Goal: Task Accomplishment & Management: Manage account settings

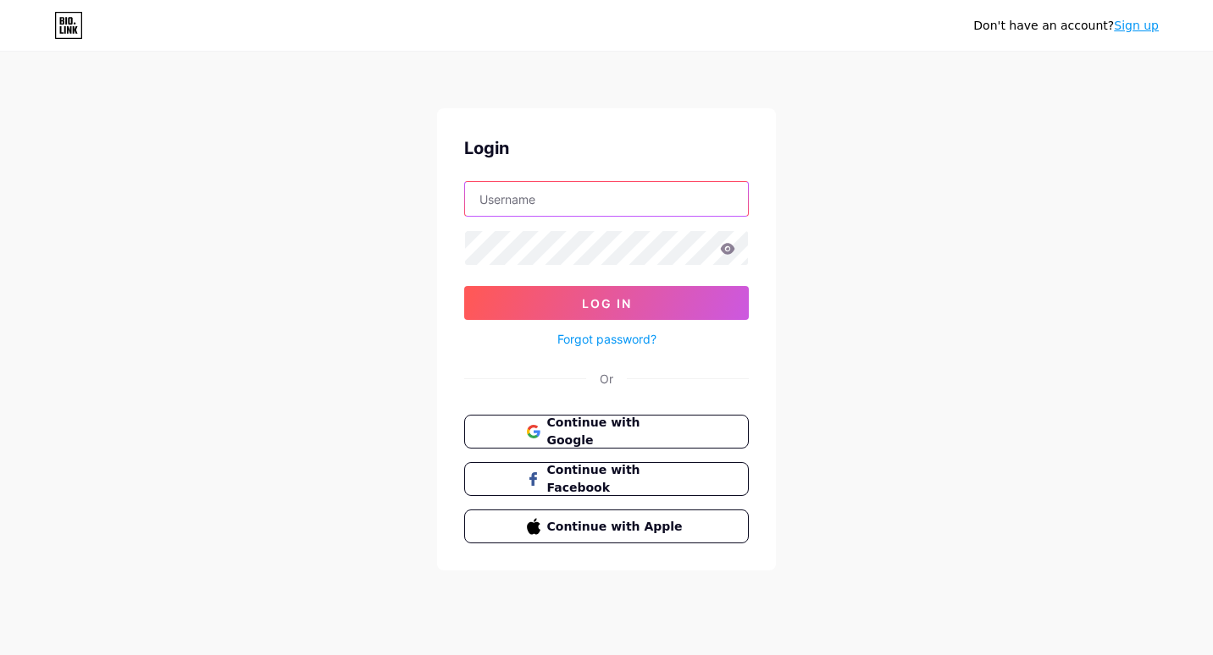
click at [604, 199] on input "text" at bounding box center [606, 199] width 283 height 34
type input "ignaciopari"
click at [562, 97] on div "Don't have an account? Sign up Login ignaciopari Log In Forgot password? Or Con…" at bounding box center [606, 312] width 1213 height 625
click at [561, 230] on form "ignaciopari Log In Forgot password?" at bounding box center [606, 265] width 285 height 169
click at [464, 286] on button "Log In" at bounding box center [606, 303] width 285 height 34
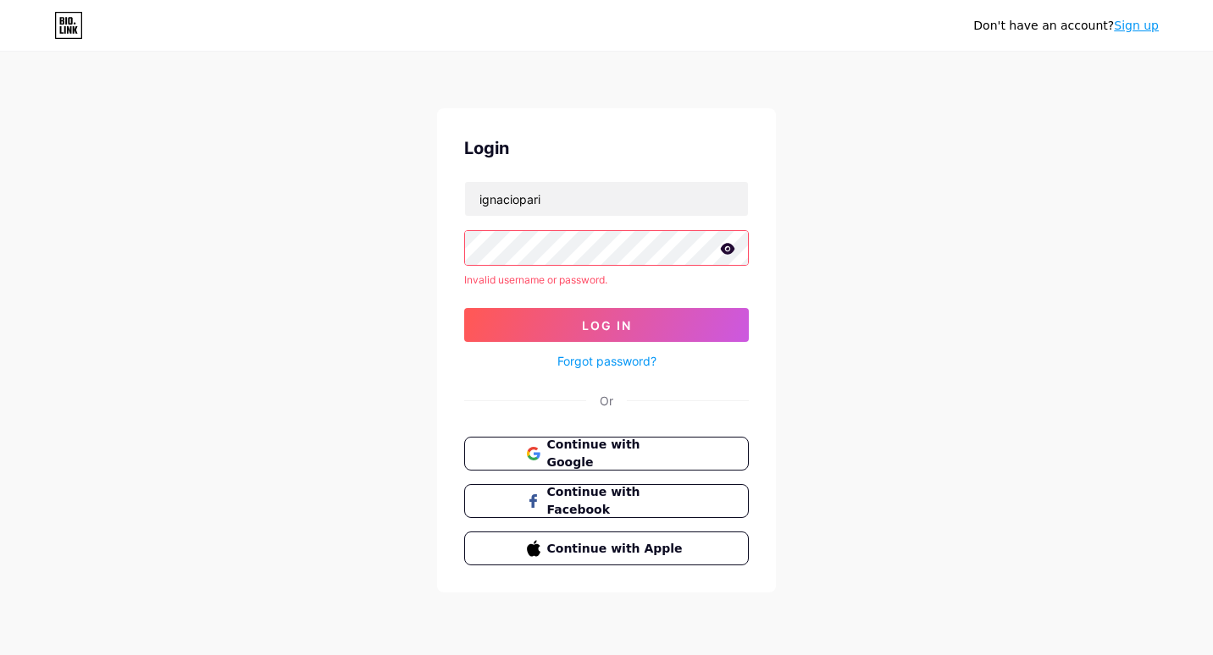
click at [624, 357] on link "Forgot password?" at bounding box center [606, 361] width 99 height 18
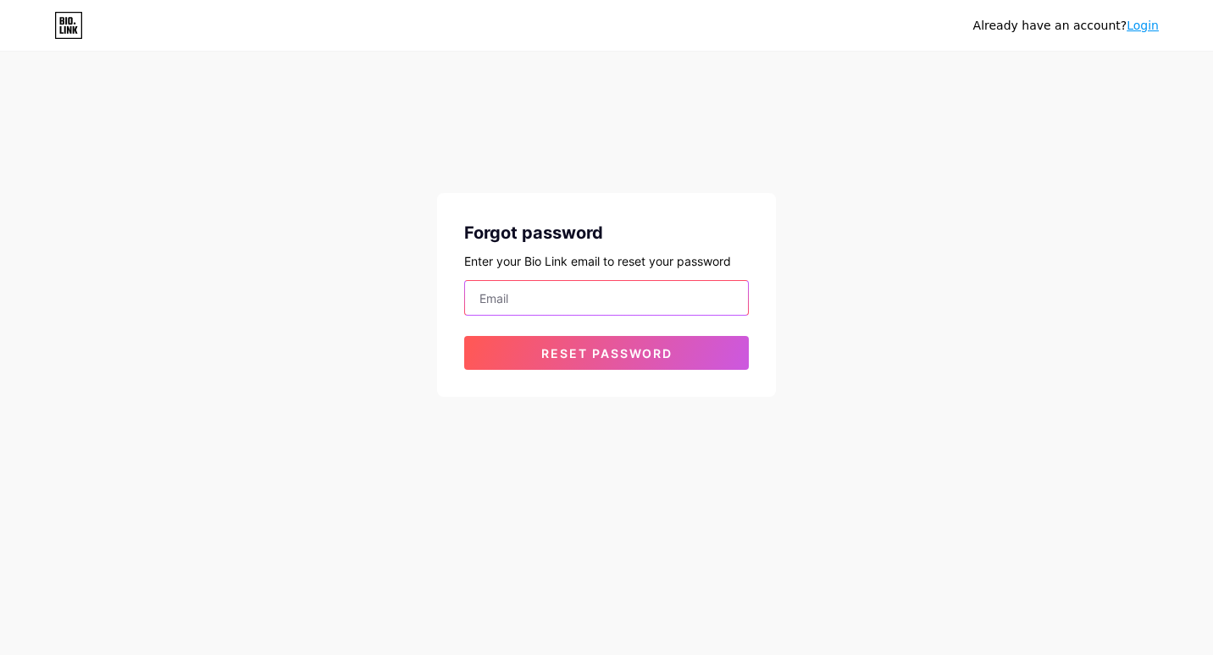
click at [599, 287] on input "email" at bounding box center [606, 298] width 283 height 34
type input "[EMAIL_ADDRESS][DOMAIN_NAME]"
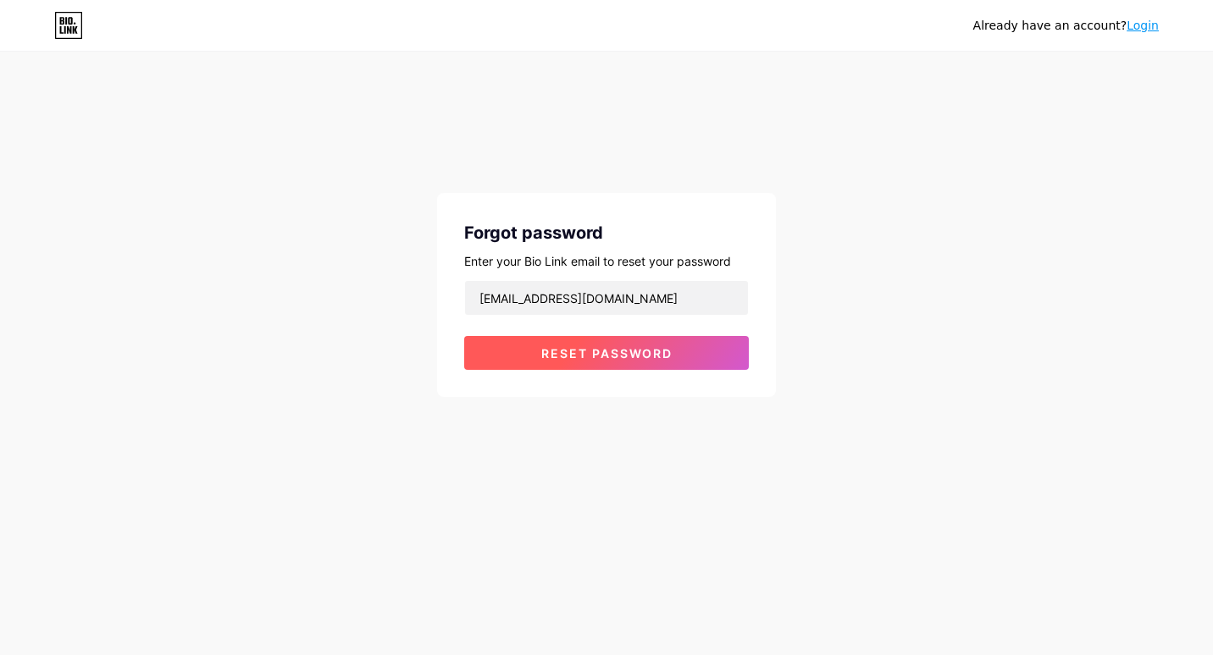
click at [632, 358] on span "Reset password" at bounding box center [606, 353] width 131 height 14
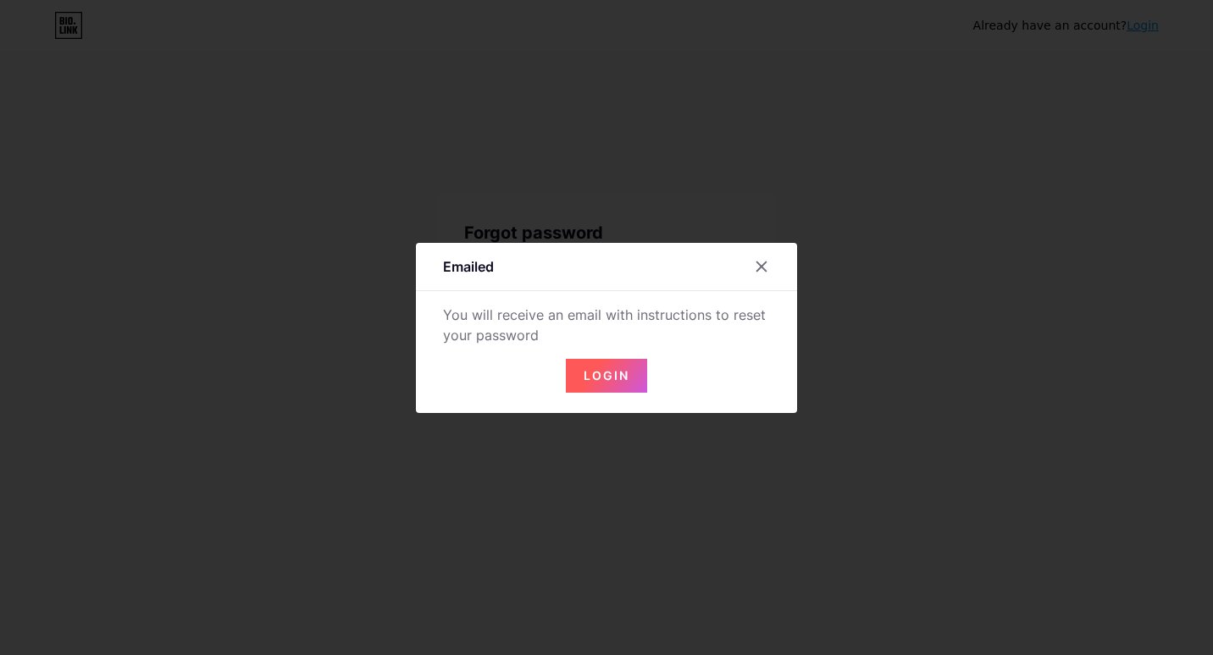
click at [623, 377] on span "Login" at bounding box center [607, 375] width 46 height 14
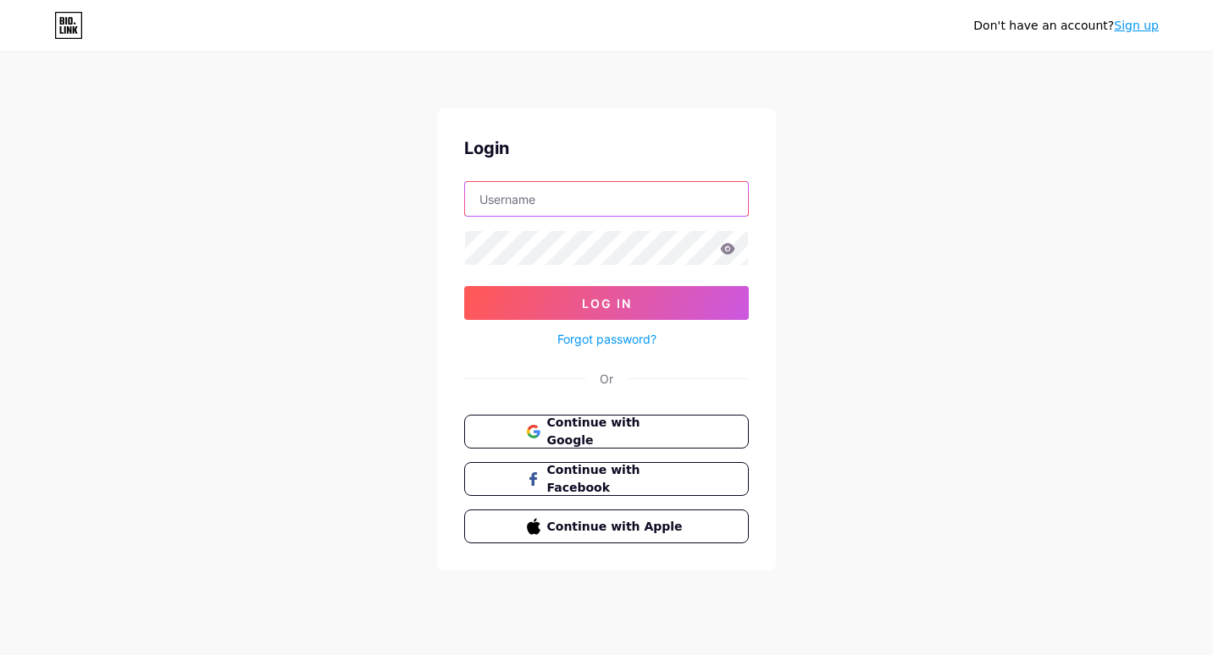
click at [603, 193] on input "text" at bounding box center [606, 199] width 283 height 34
type input "ignaciopari"
click at [464, 286] on button "Log In" at bounding box center [606, 303] width 285 height 34
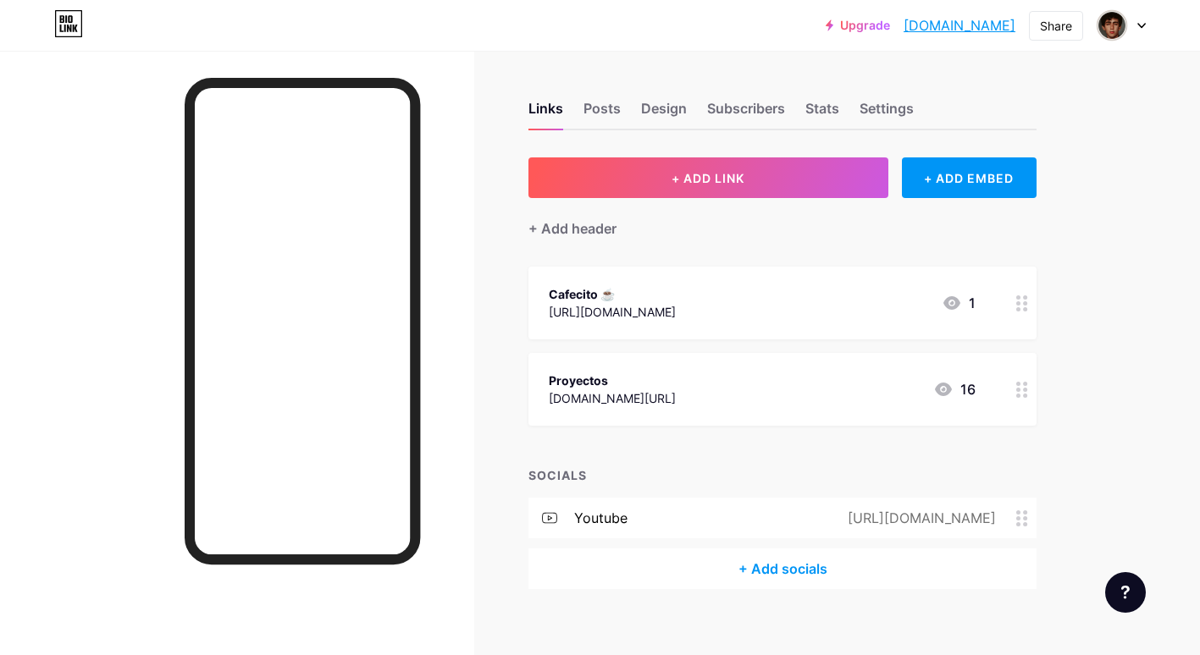
click at [1015, 526] on div "https://www.youtube.com/@ignaciopari" at bounding box center [919, 518] width 196 height 20
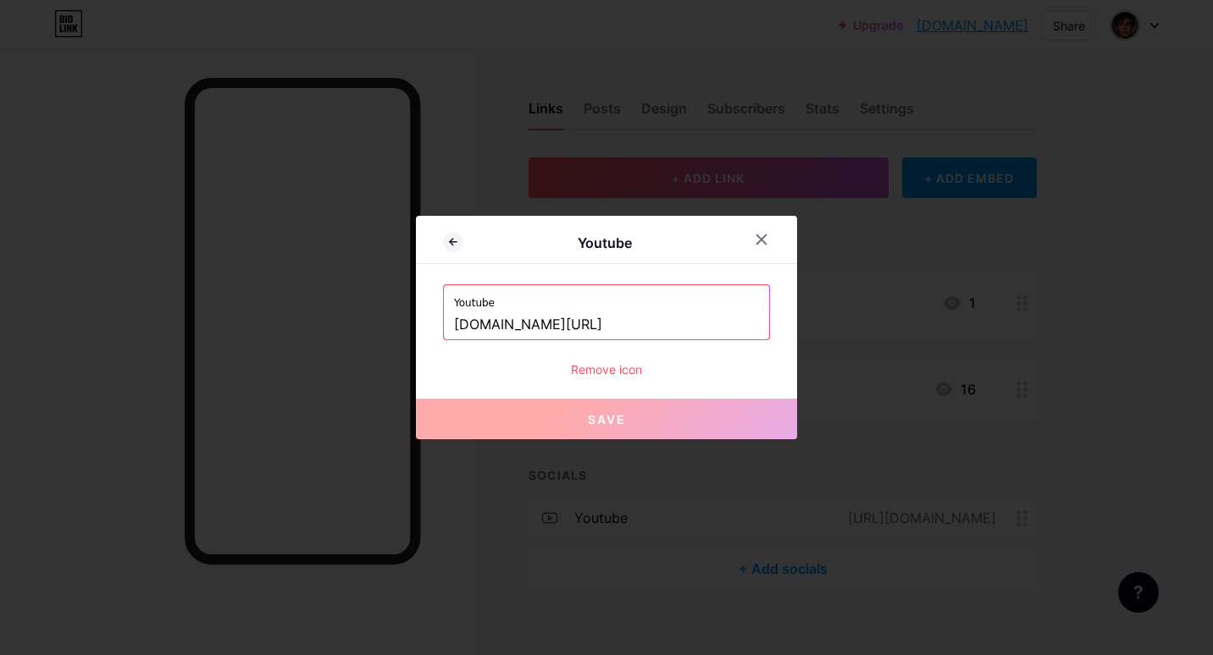
click at [627, 368] on div "Remove icon" at bounding box center [606, 370] width 327 height 18
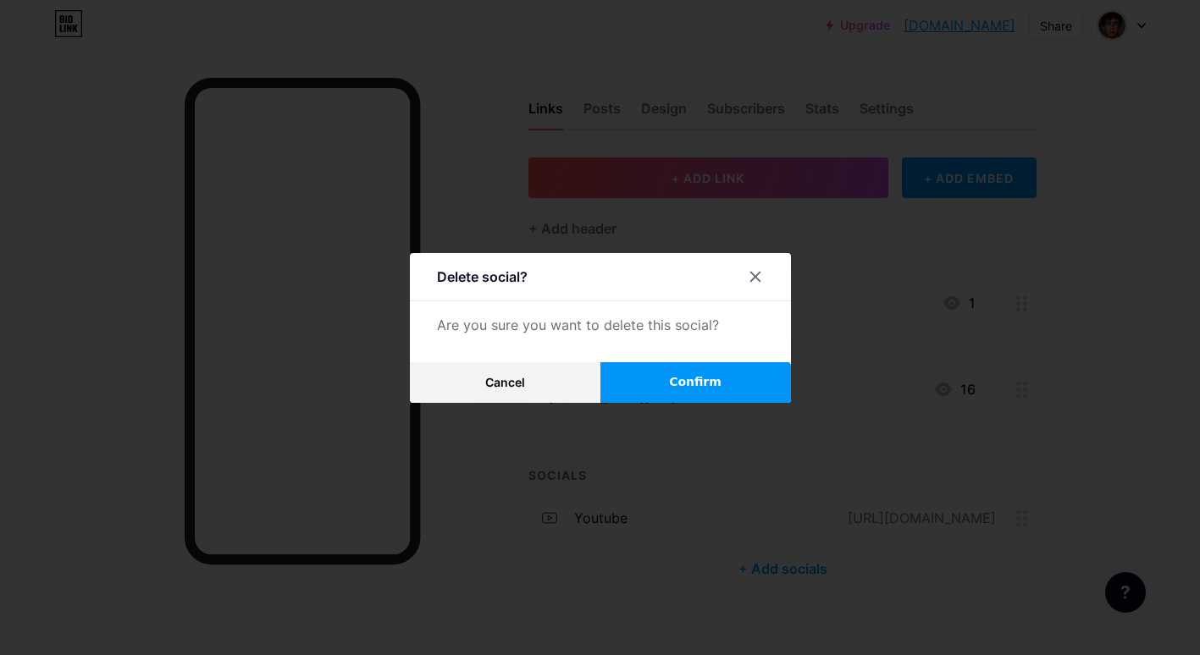
click at [661, 384] on button "Confirm" at bounding box center [695, 382] width 191 height 41
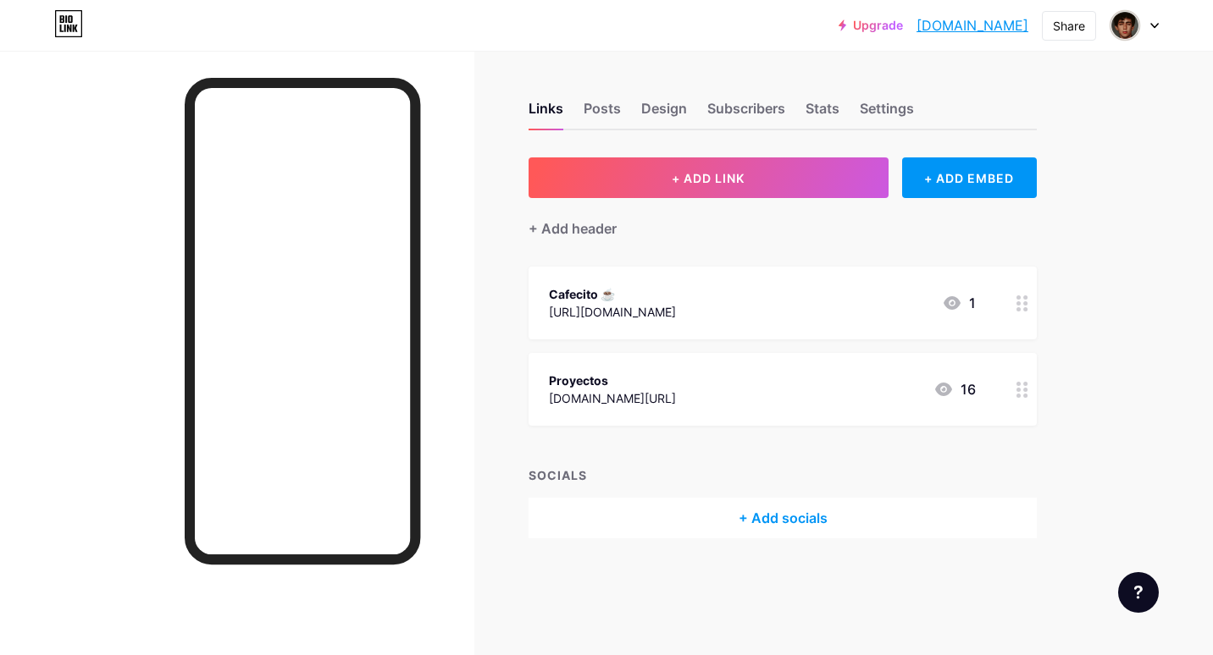
click at [1015, 384] on div at bounding box center [1022, 389] width 29 height 73
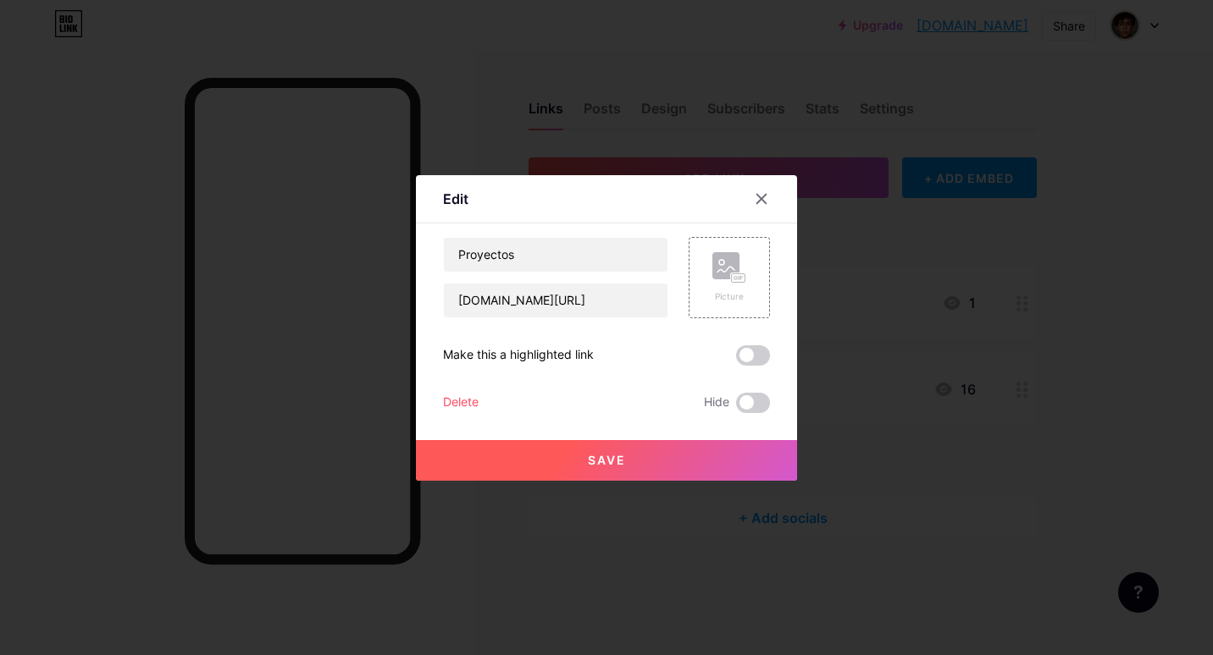
click at [475, 402] on div "Delete" at bounding box center [461, 403] width 36 height 20
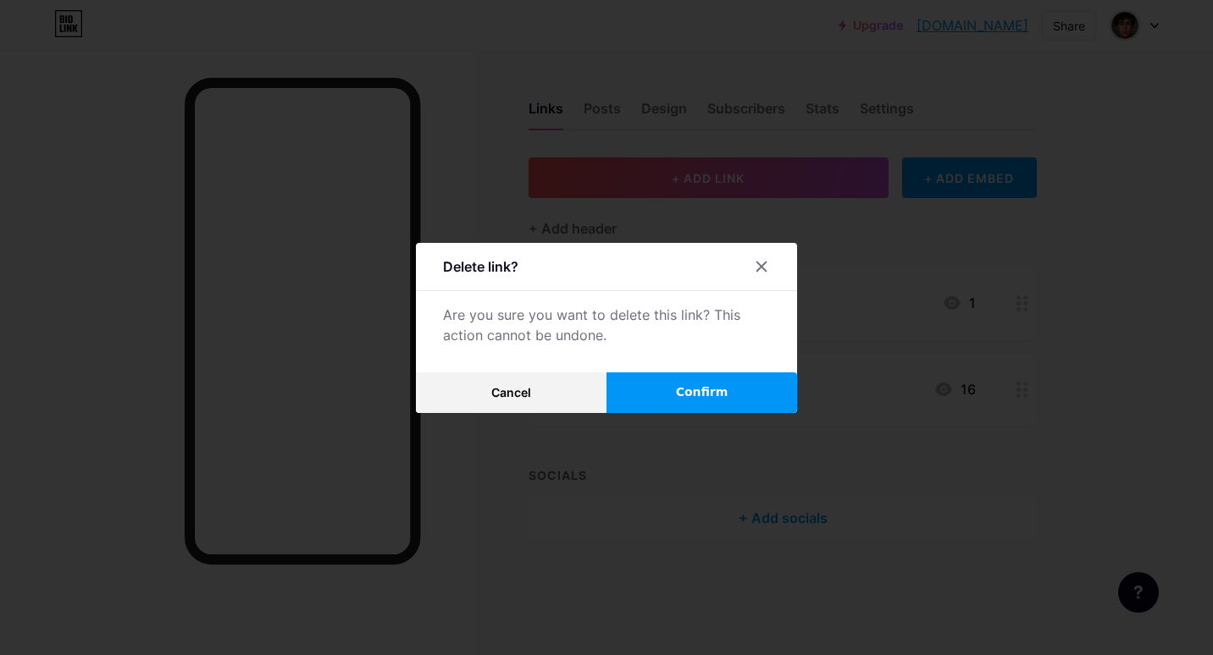
click at [695, 399] on span "Confirm" at bounding box center [702, 393] width 53 height 18
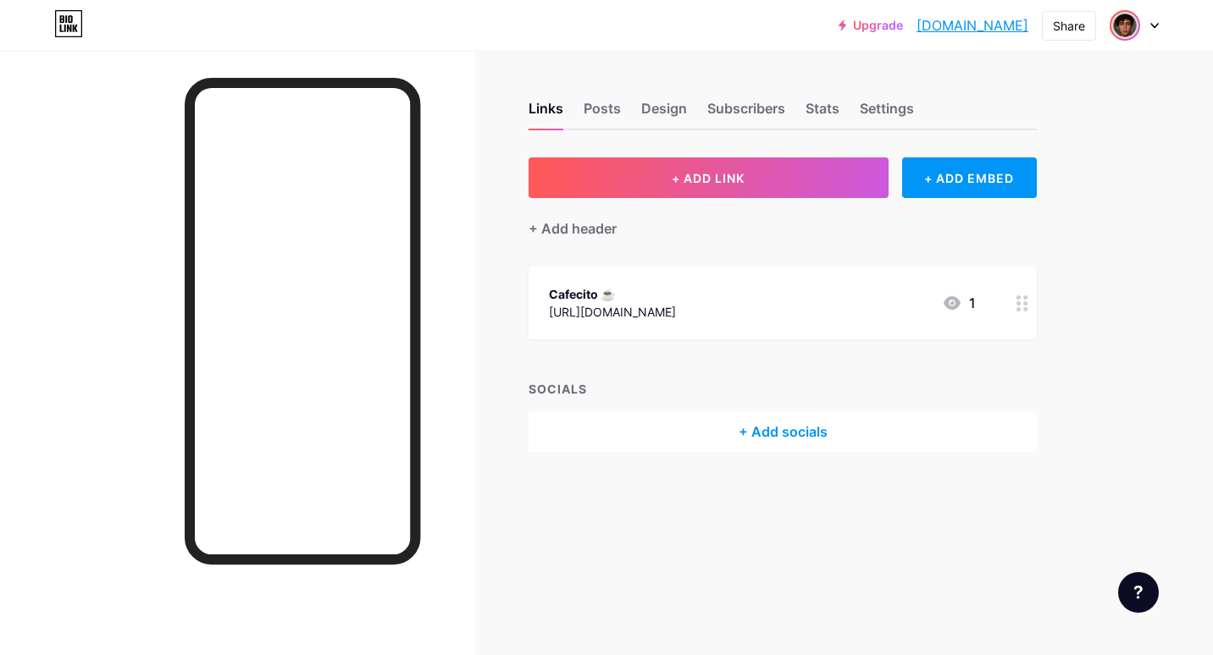
click at [1117, 22] on img at bounding box center [1124, 25] width 27 height 27
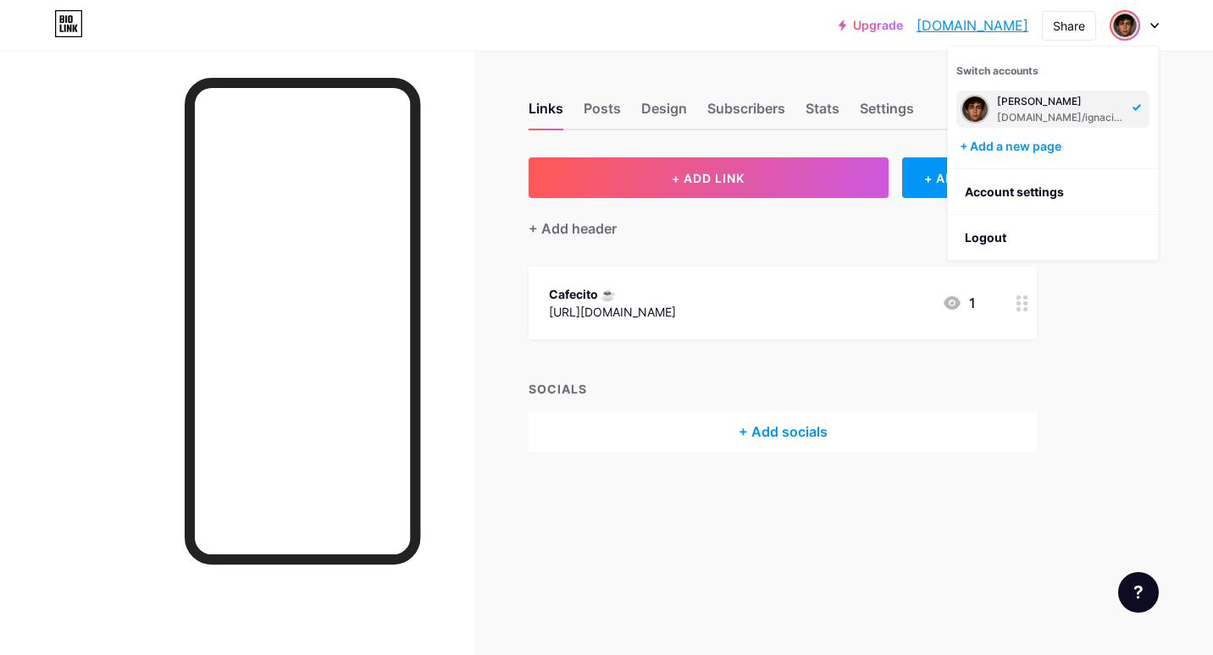
click at [1163, 18] on div "Upgrade ignaciopari.bio... ignaciopari.bio.link Share Switch accounts Ignacio P…" at bounding box center [606, 25] width 1213 height 30
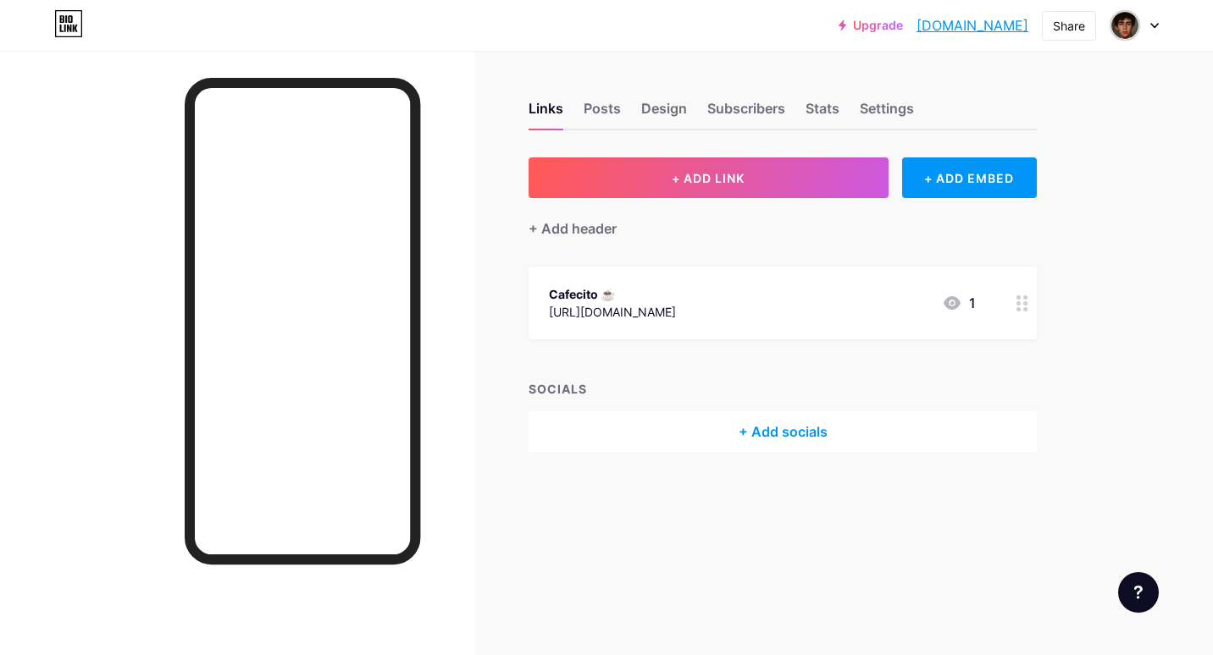
click at [1154, 26] on icon at bounding box center [1154, 26] width 7 height 4
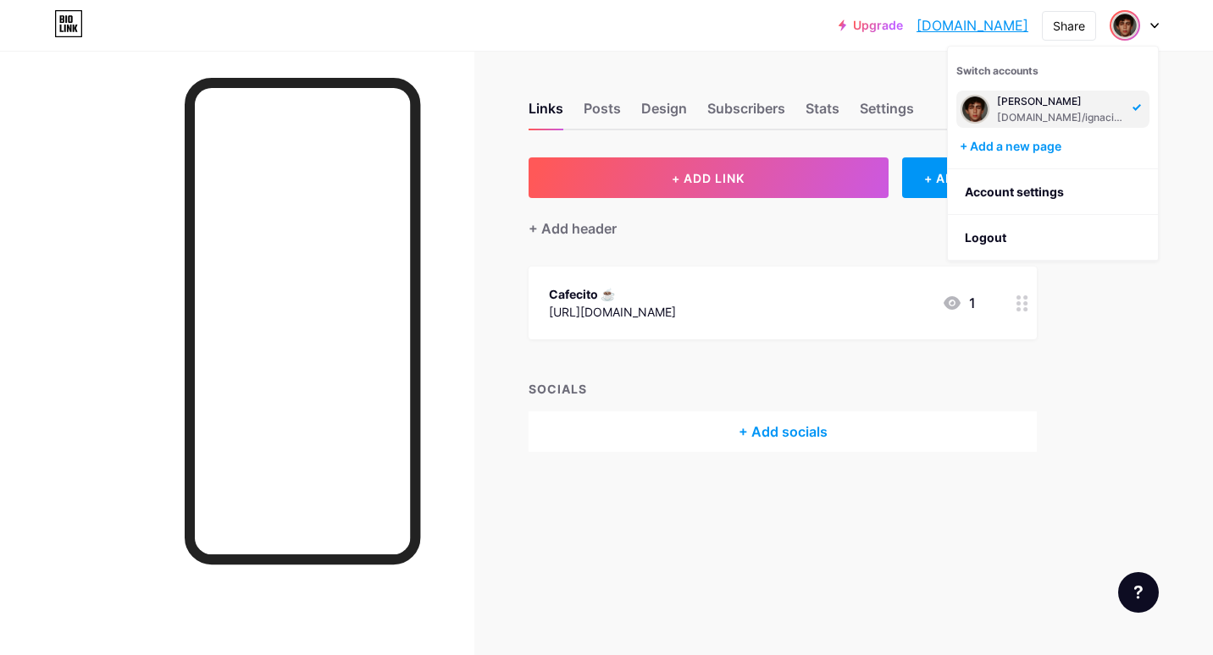
click at [1033, 109] on div "Ignacio Pari bio.link/ignaciopari" at bounding box center [1062, 109] width 130 height 30
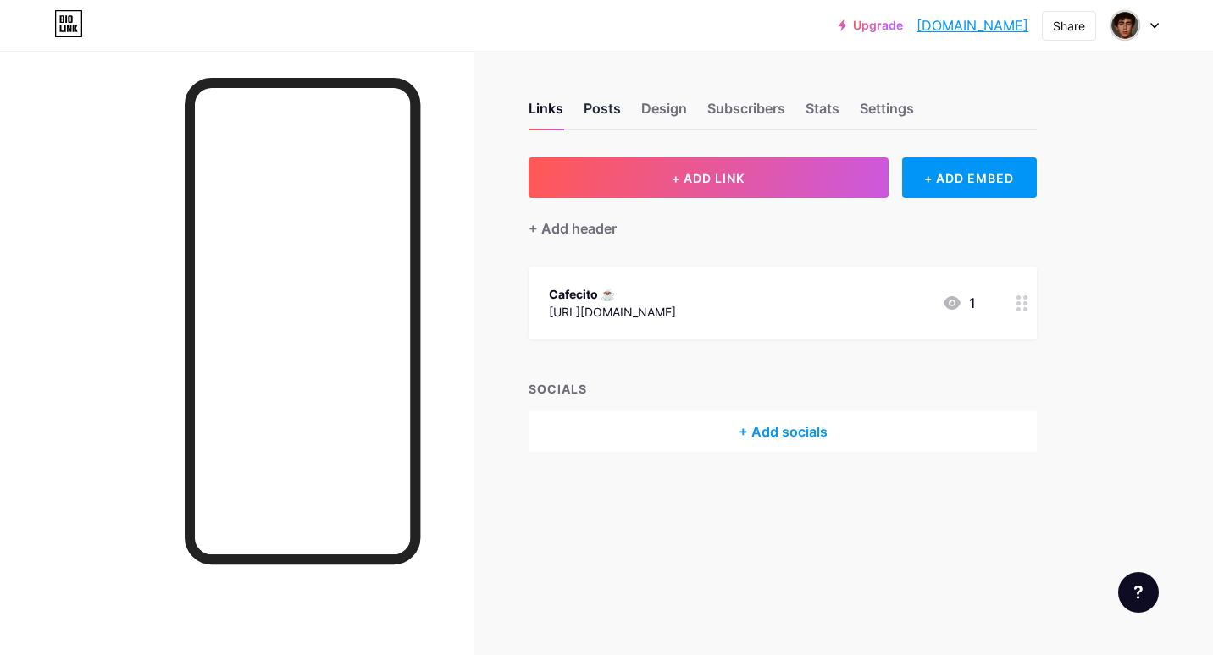
click at [603, 109] on div "Posts" at bounding box center [602, 113] width 37 height 30
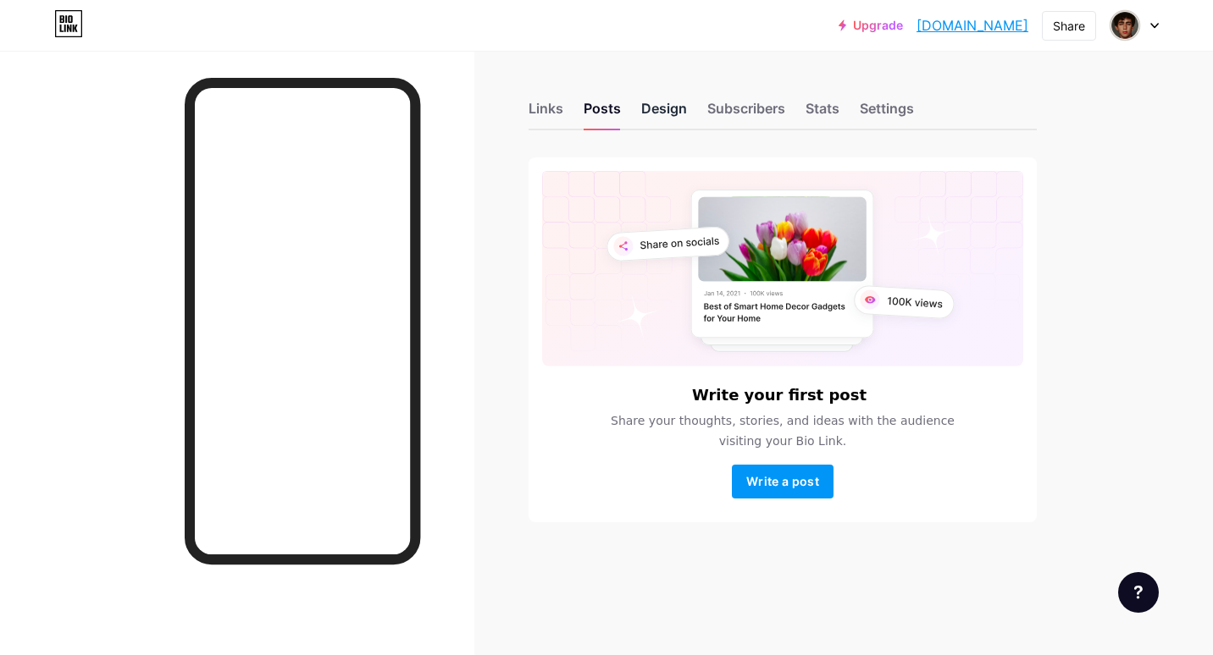
click at [671, 109] on div "Design" at bounding box center [664, 113] width 46 height 30
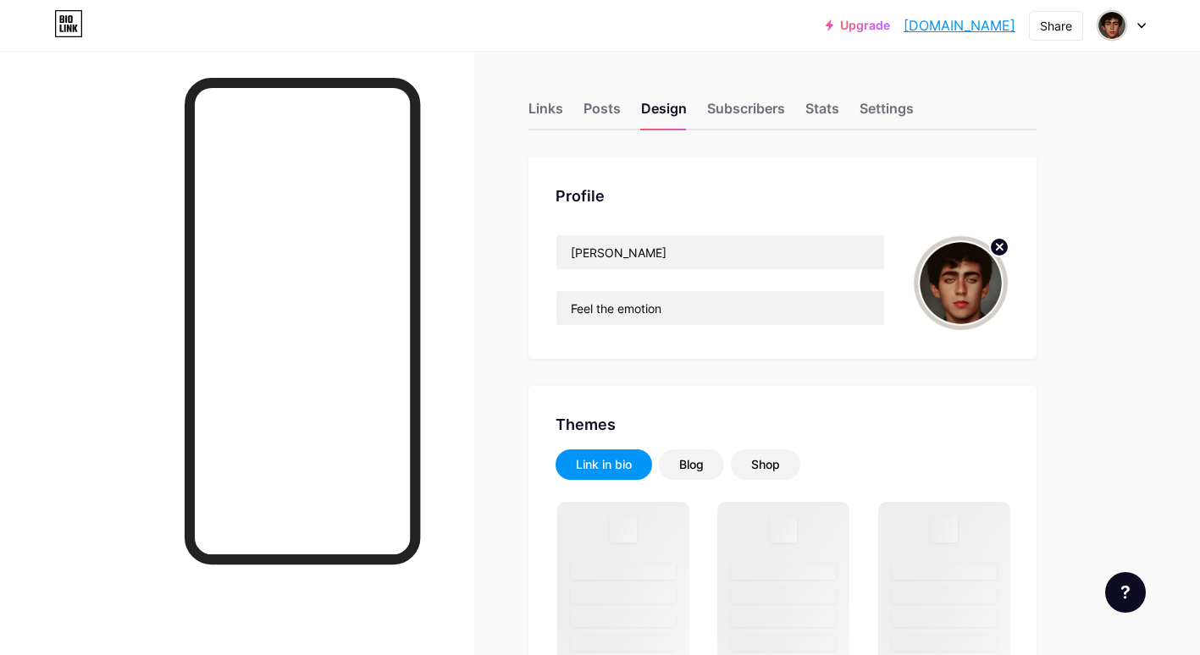
click at [1002, 246] on circle at bounding box center [999, 247] width 19 height 19
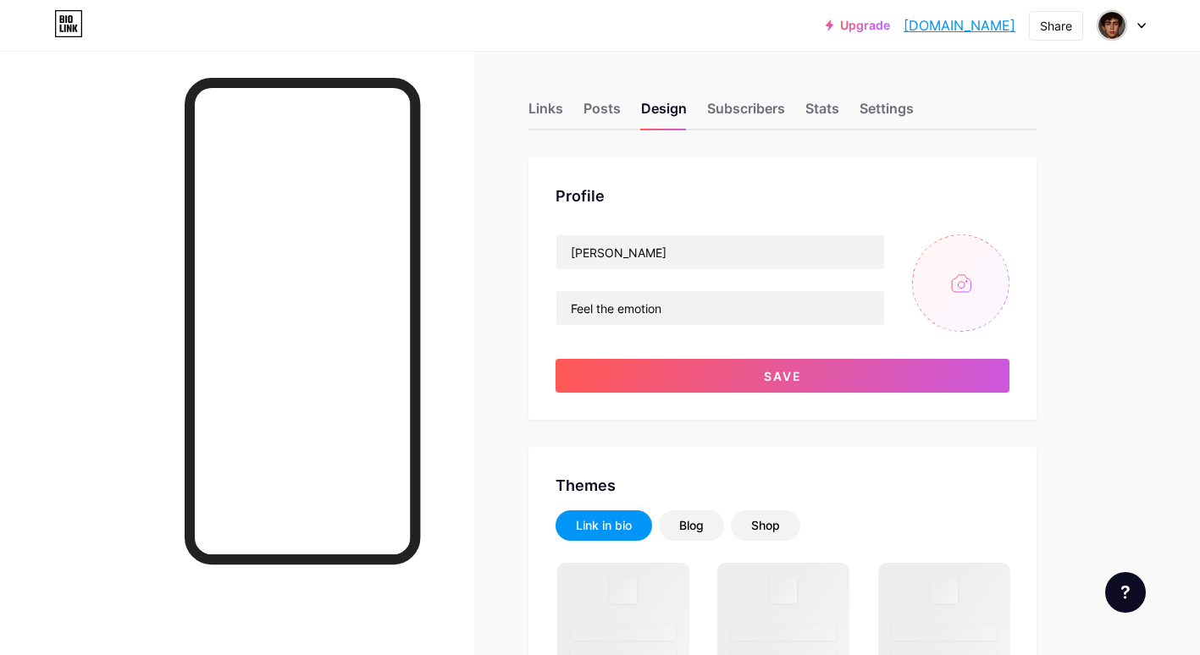
click at [976, 291] on input "file" at bounding box center [960, 283] width 97 height 97
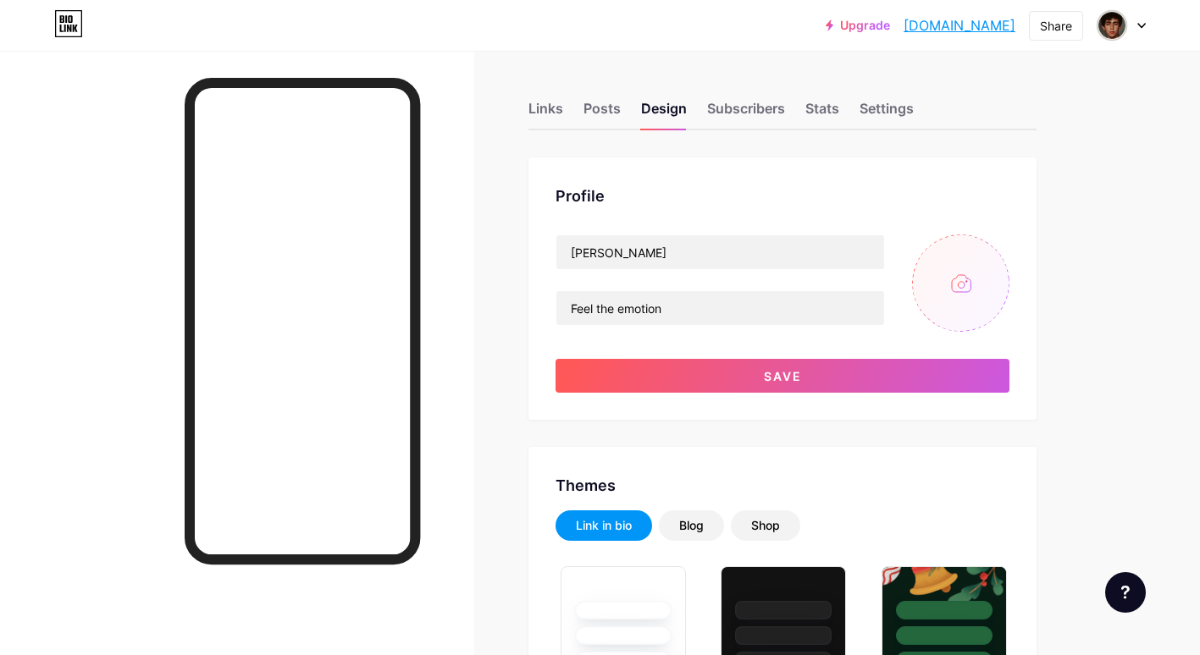
type input "#334a2e"
type input "#ffffff"
type input "C:\fakepath\logo_pari.png"
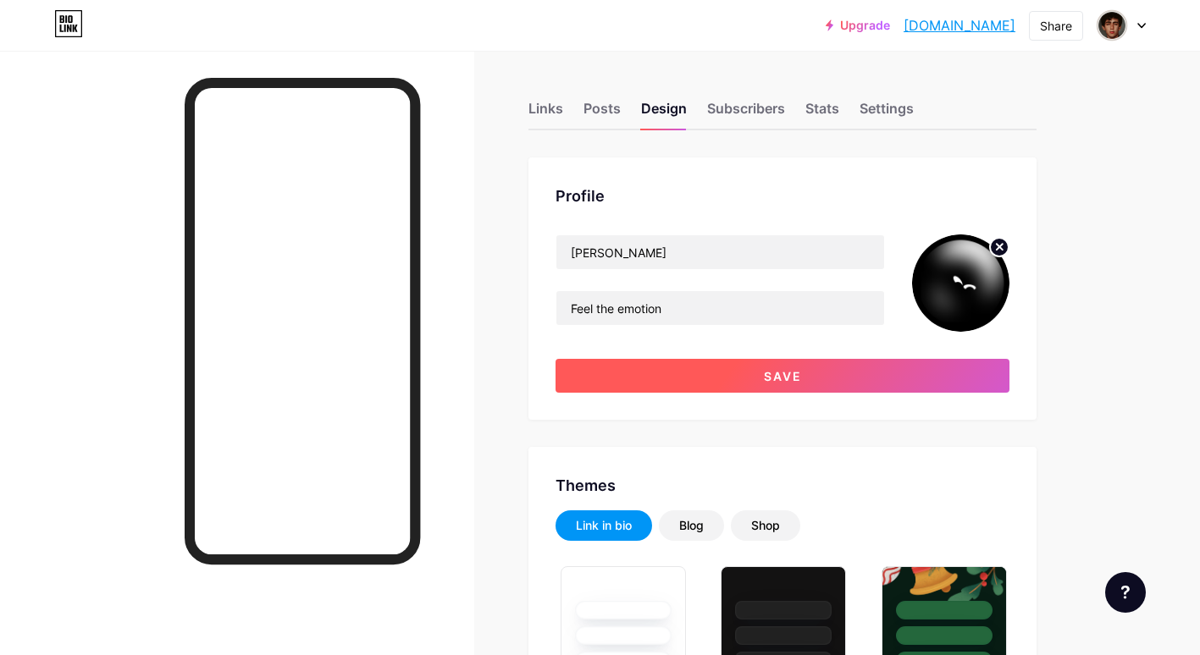
click at [747, 369] on button "Save" at bounding box center [783, 376] width 454 height 34
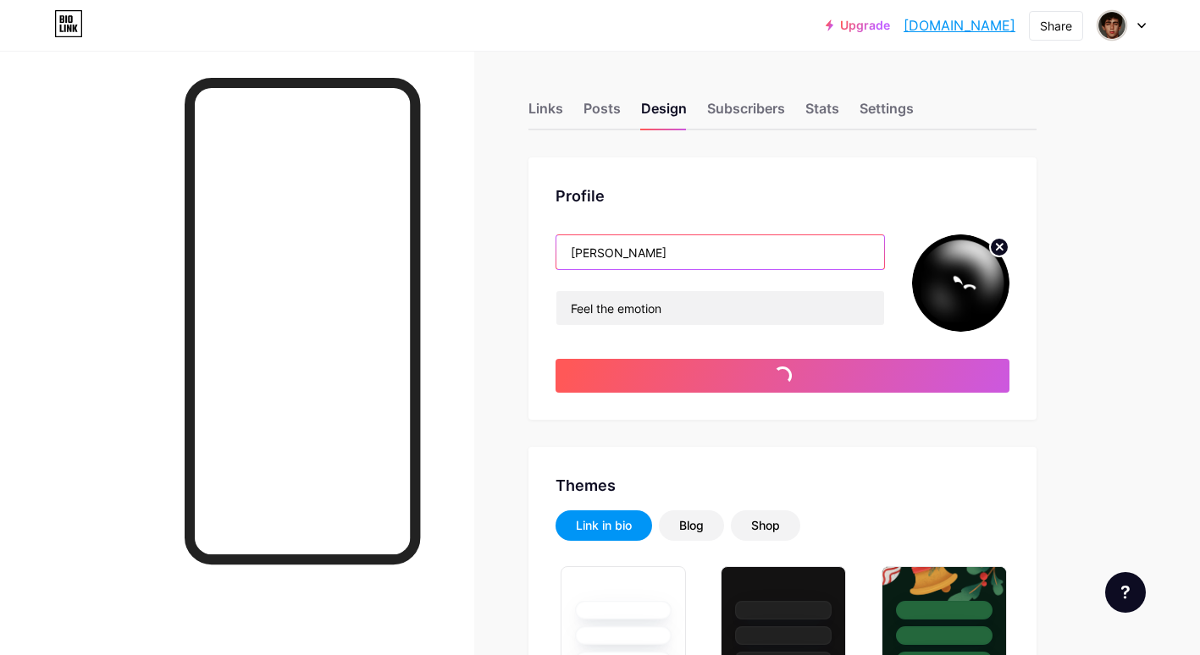
click at [695, 253] on input "[PERSON_NAME]" at bounding box center [720, 252] width 328 height 34
type input "#ffffff"
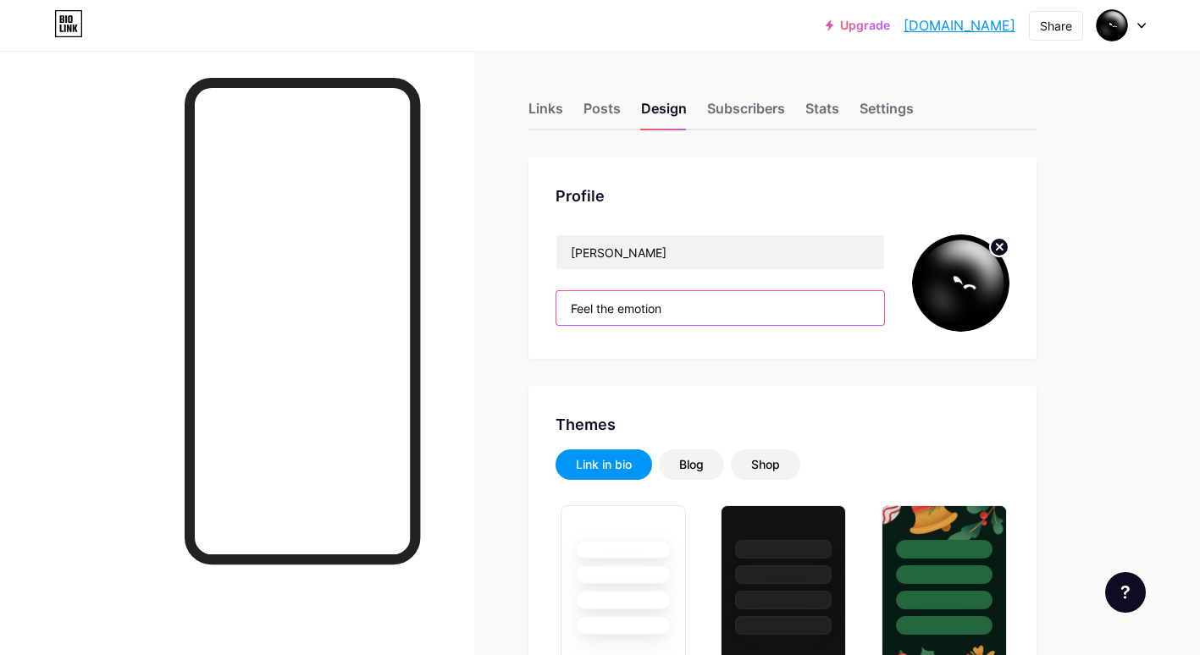
click at [692, 311] on input "Feel the emotion" at bounding box center [720, 308] width 328 height 34
drag, startPoint x: 697, startPoint y: 307, endPoint x: 438, endPoint y: 302, distance: 259.2
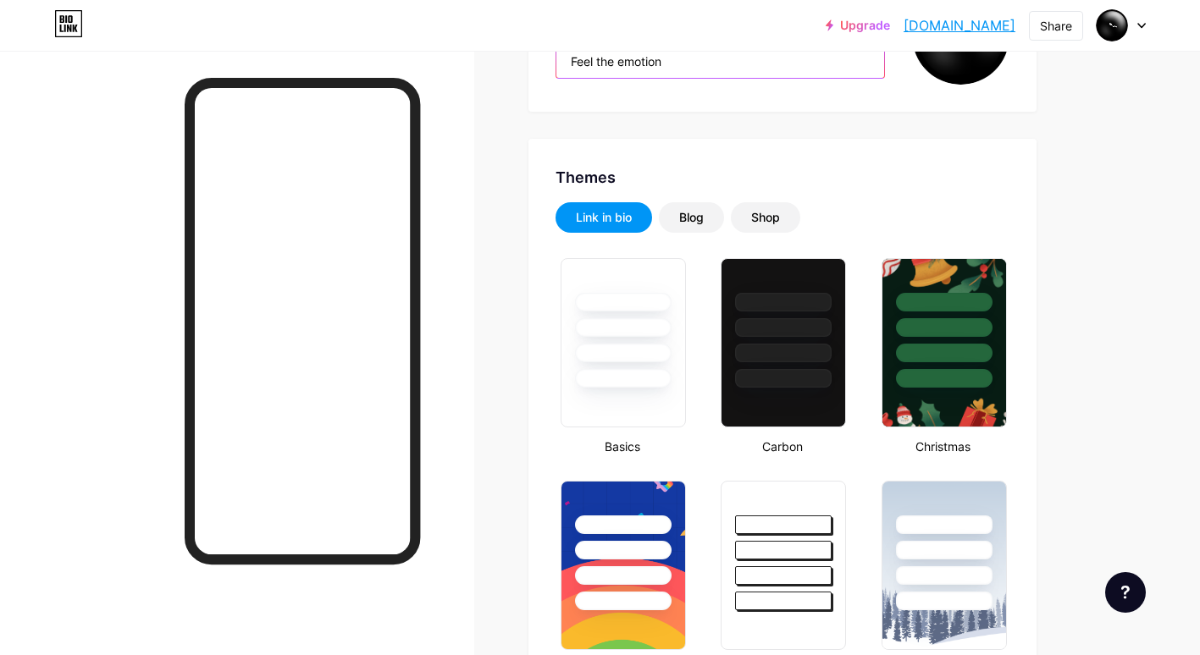
scroll to position [254, 0]
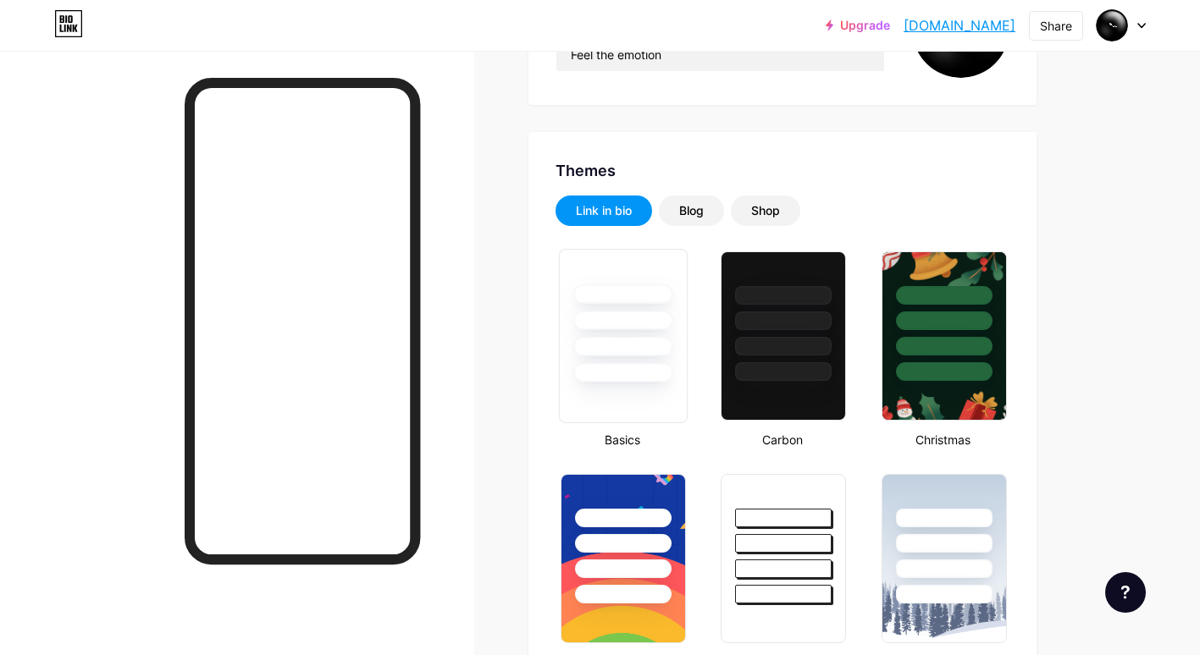
click at [636, 334] on div at bounding box center [623, 316] width 127 height 133
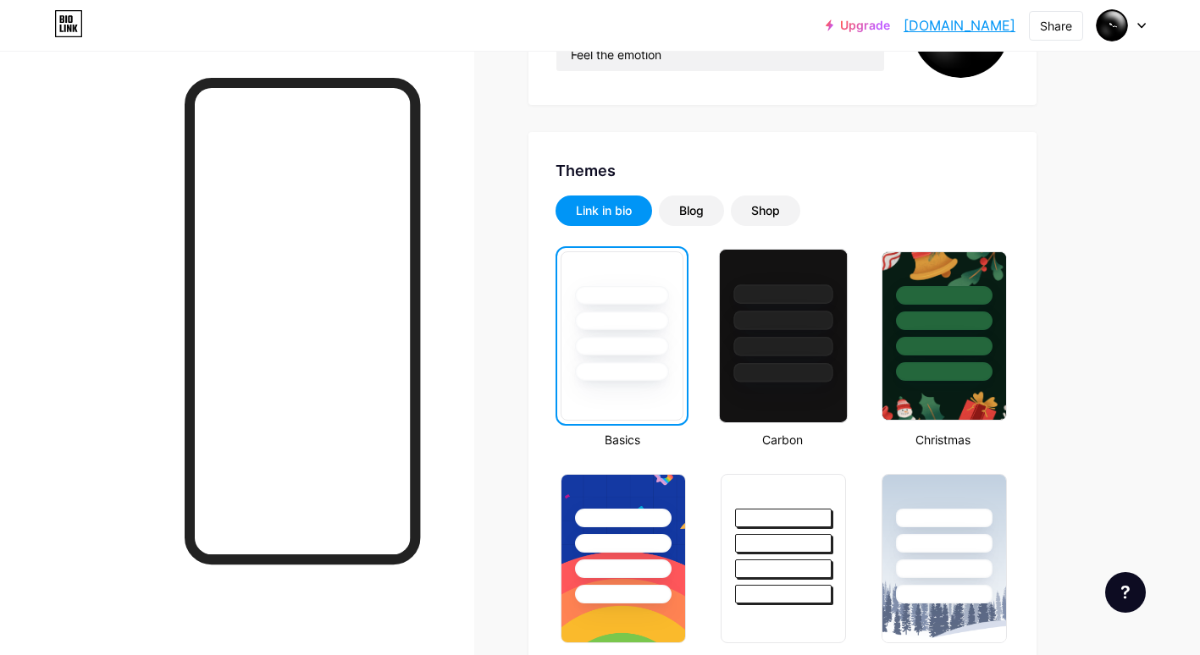
click at [768, 317] on div at bounding box center [783, 320] width 99 height 19
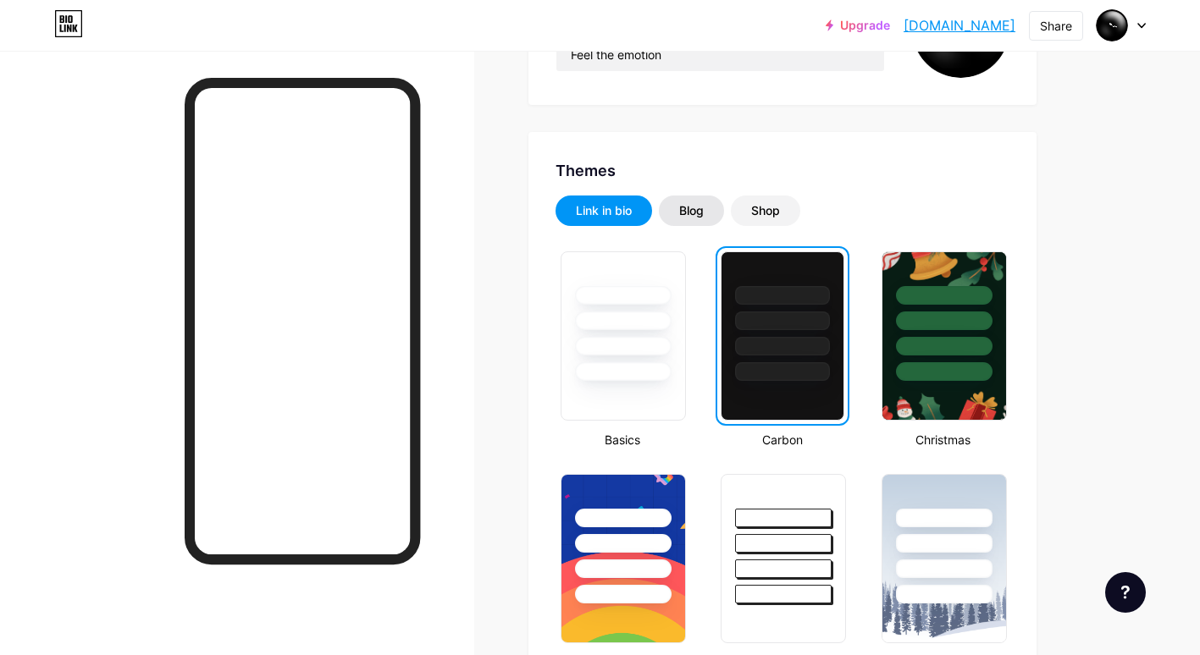
click at [694, 218] on div "Blog" at bounding box center [691, 210] width 25 height 17
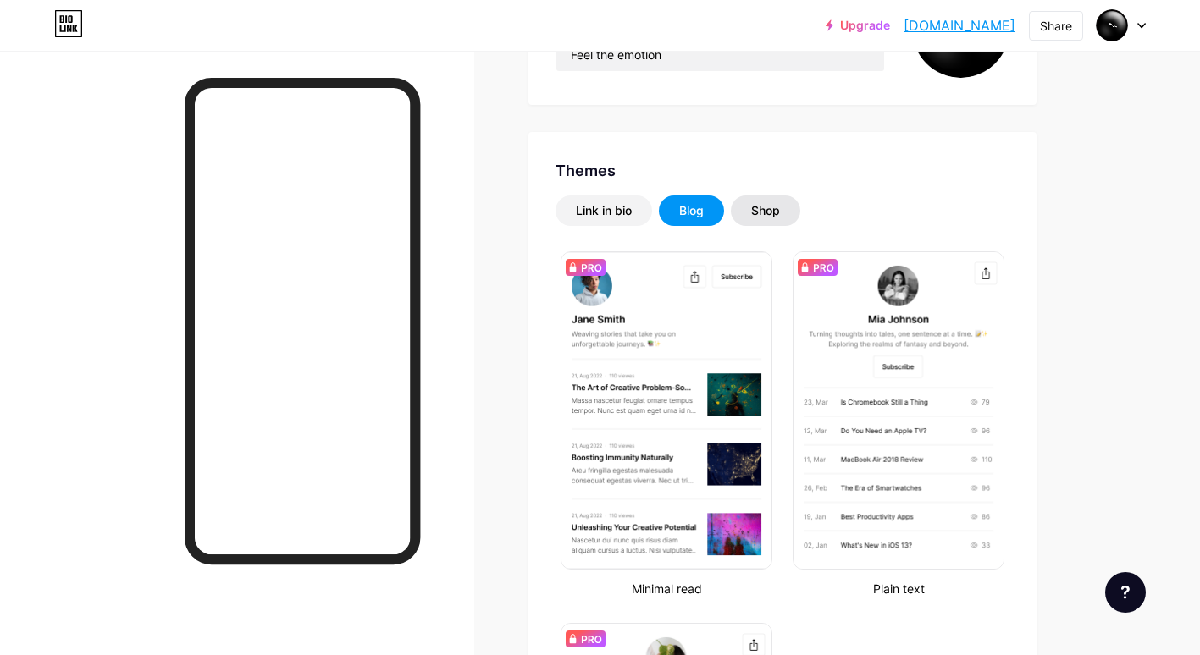
click at [743, 215] on div "Shop" at bounding box center [765, 211] width 69 height 30
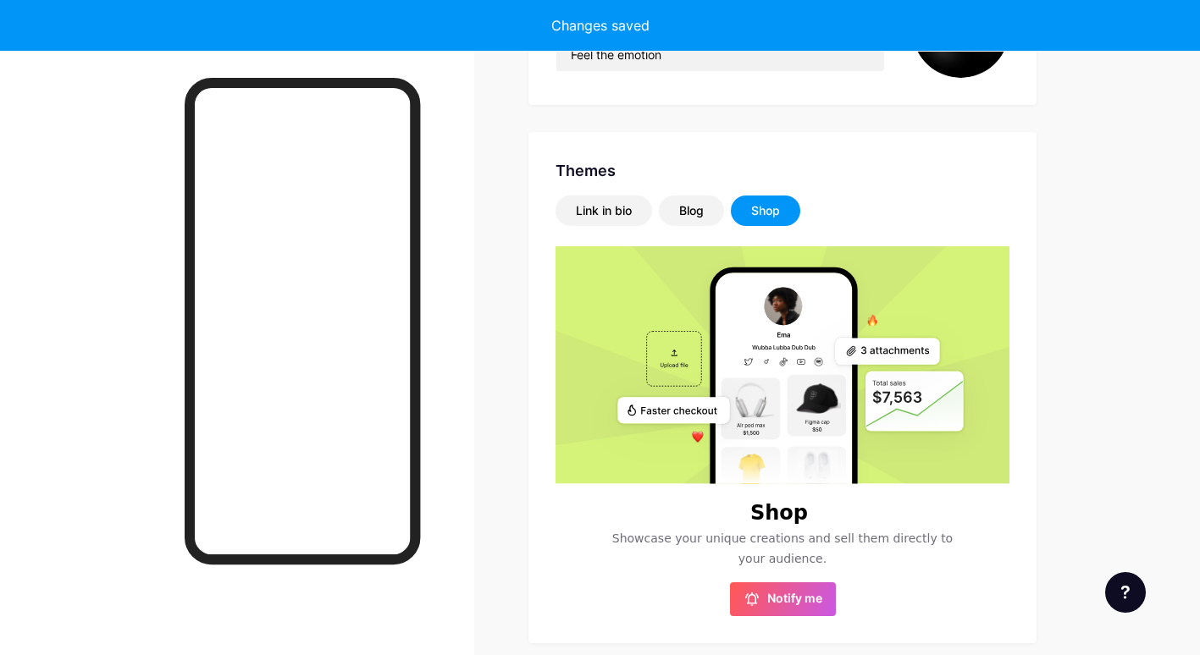
click at [764, 215] on div "Shop" at bounding box center [765, 210] width 29 height 17
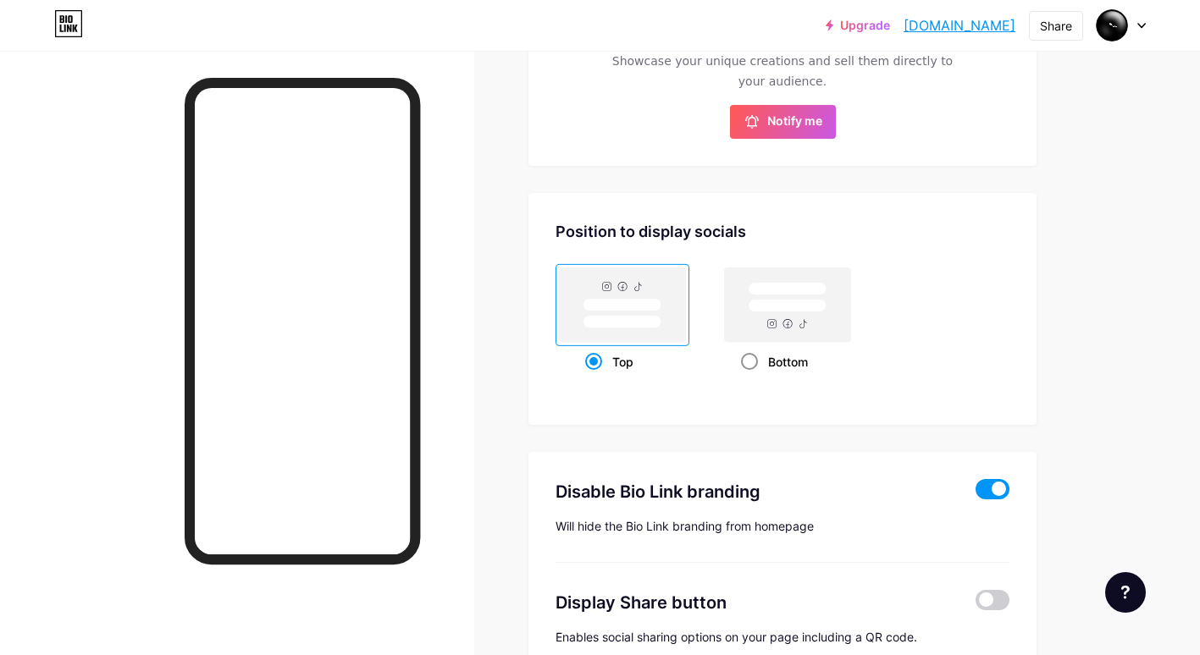
scroll to position [762, 0]
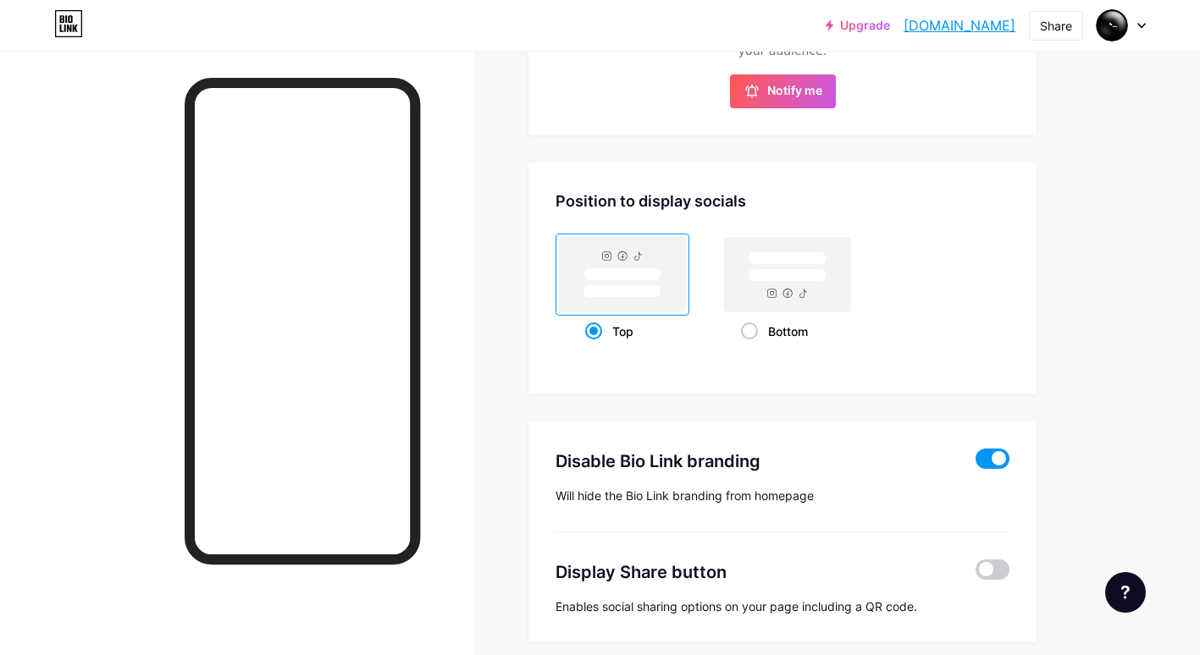
click at [994, 457] on span at bounding box center [993, 459] width 34 height 20
click at [976, 463] on input "checkbox" at bounding box center [976, 463] width 0 height 0
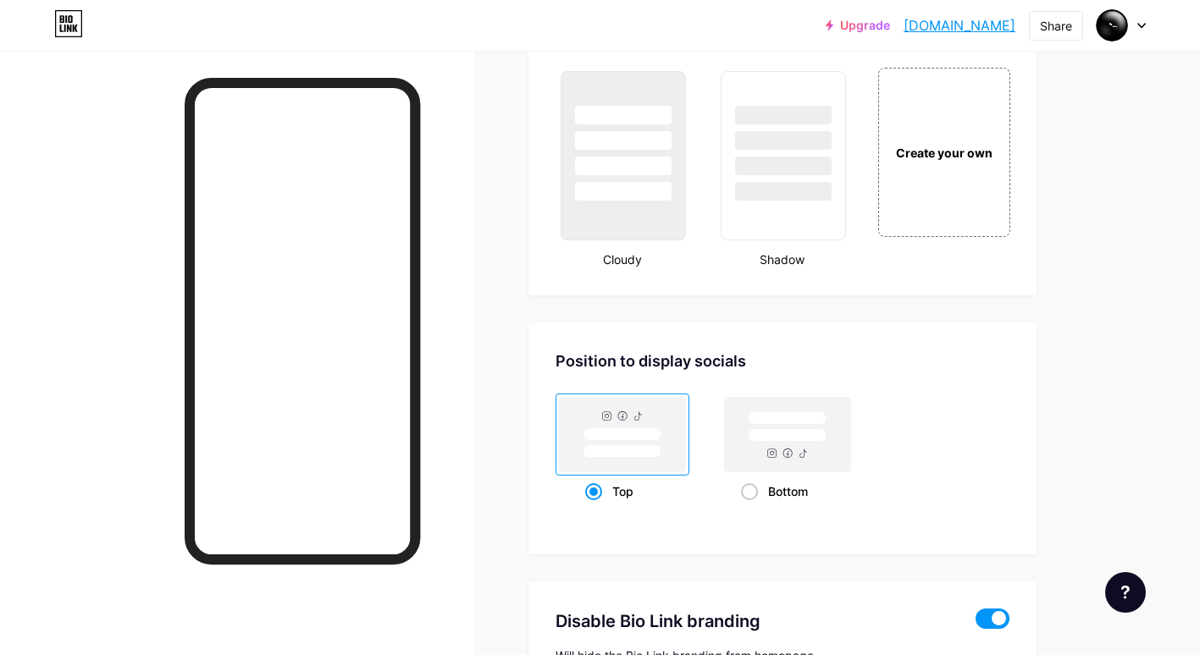
scroll to position [2152, 0]
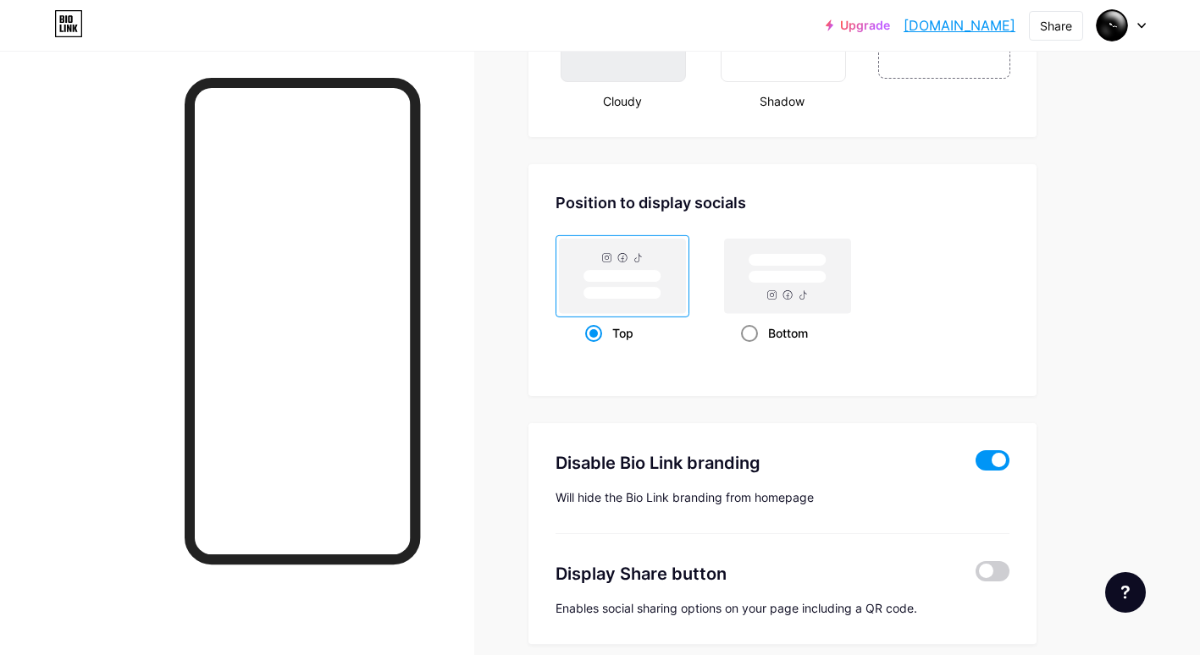
click at [748, 328] on span at bounding box center [749, 333] width 17 height 17
click at [748, 349] on input "Bottom" at bounding box center [746, 354] width 11 height 11
radio input "true"
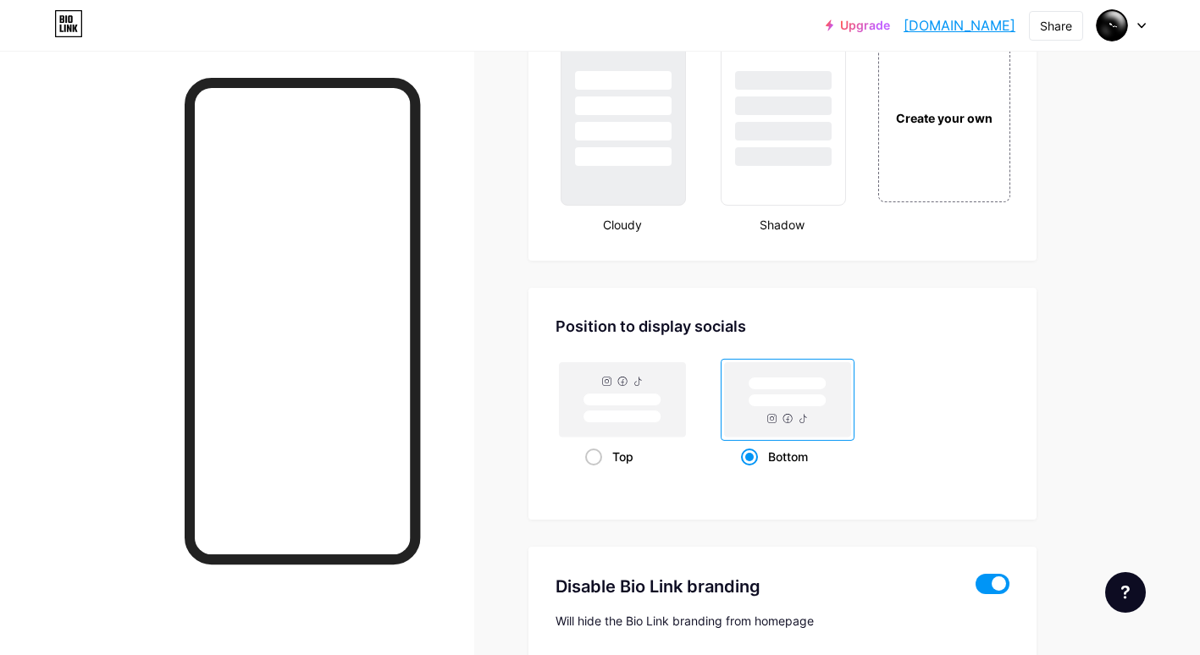
scroll to position [2211, 0]
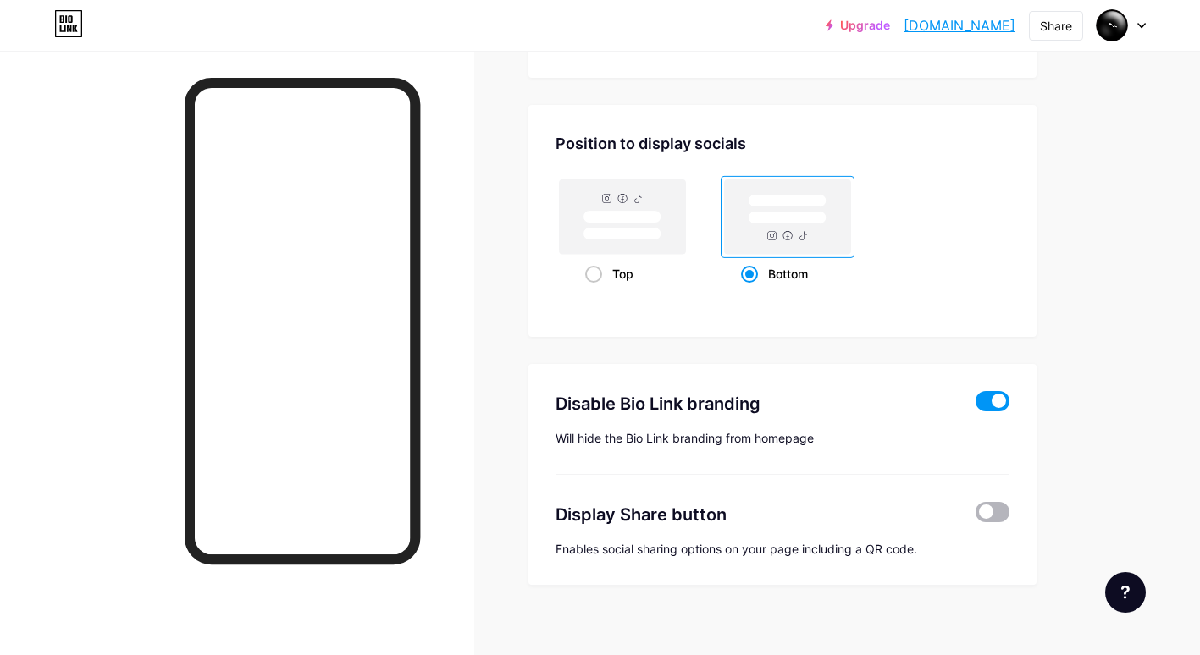
click at [995, 511] on span at bounding box center [993, 512] width 34 height 20
click at [976, 517] on input "checkbox" at bounding box center [976, 517] width 0 height 0
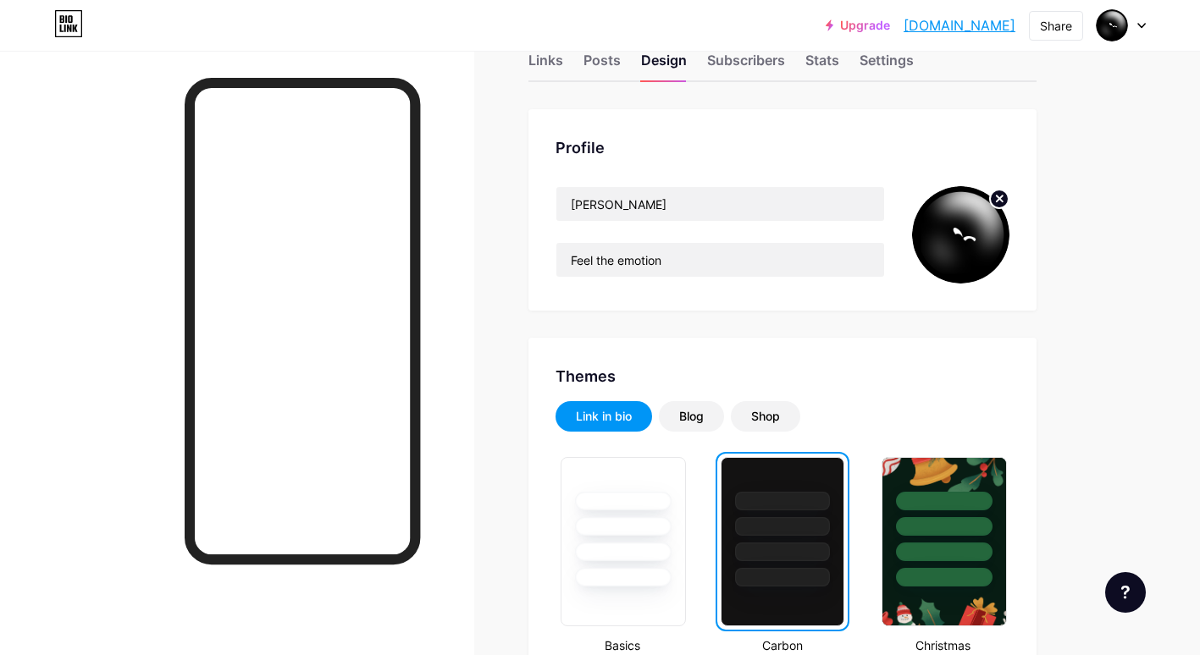
scroll to position [40, 0]
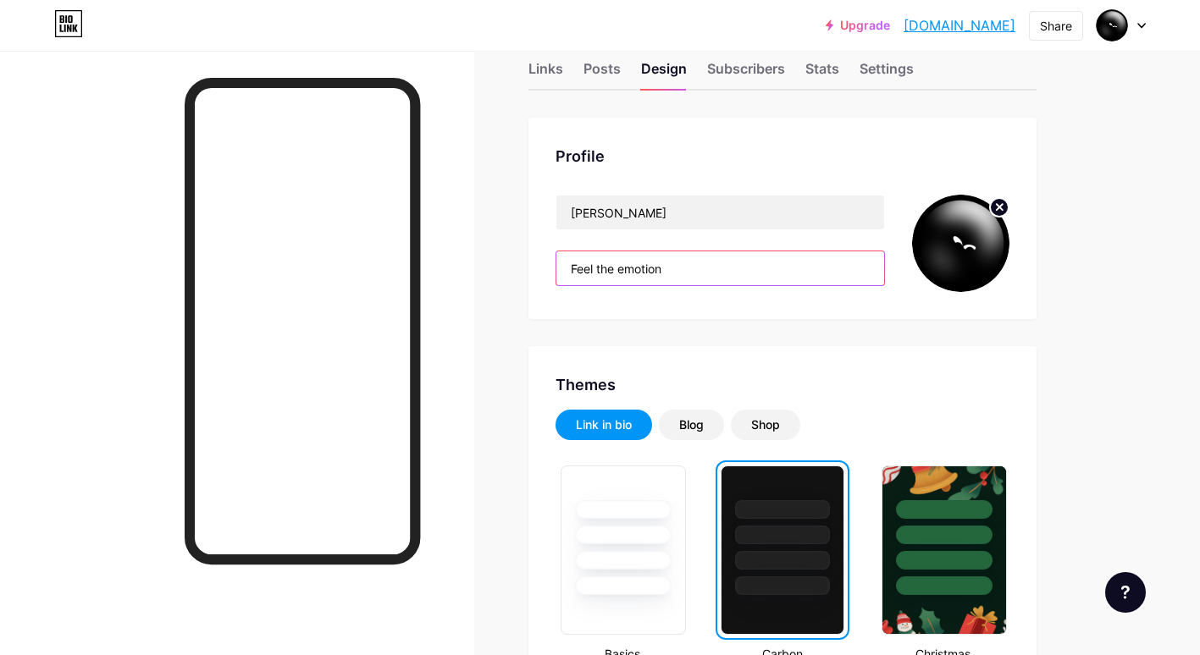
click at [680, 279] on input "Feel the emotion" at bounding box center [720, 269] width 328 height 34
drag, startPoint x: 672, startPoint y: 270, endPoint x: 441, endPoint y: 274, distance: 231.2
paste input "Product/service development"
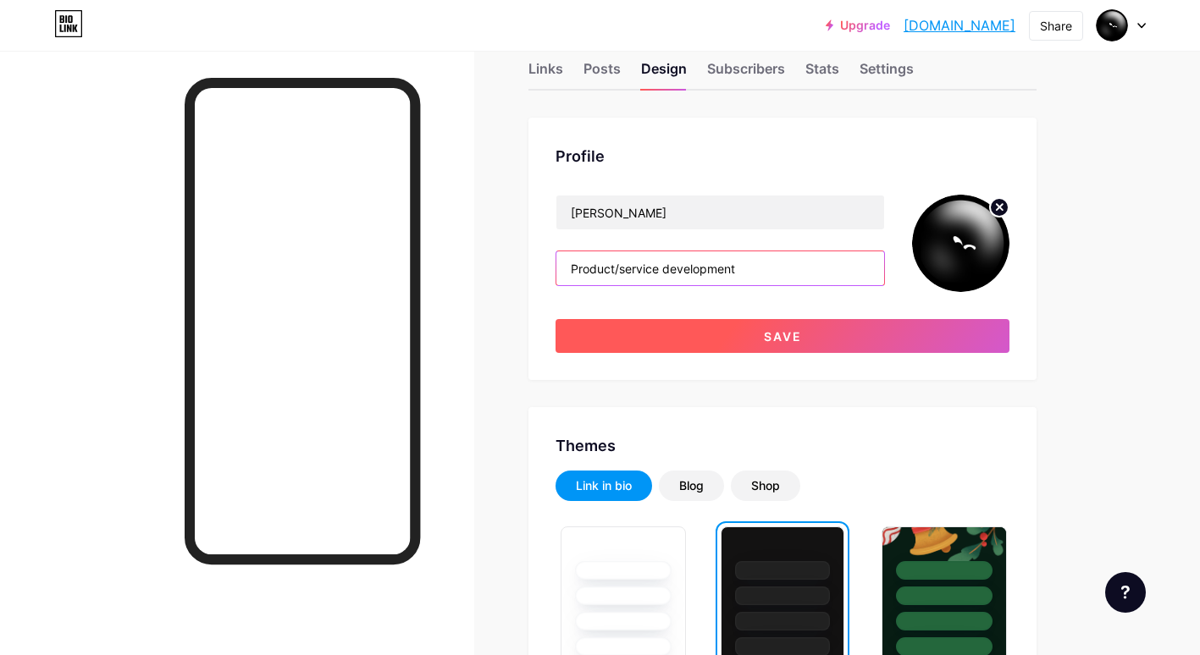
type input "Product/service development"
click at [786, 331] on span "Save" at bounding box center [783, 336] width 38 height 14
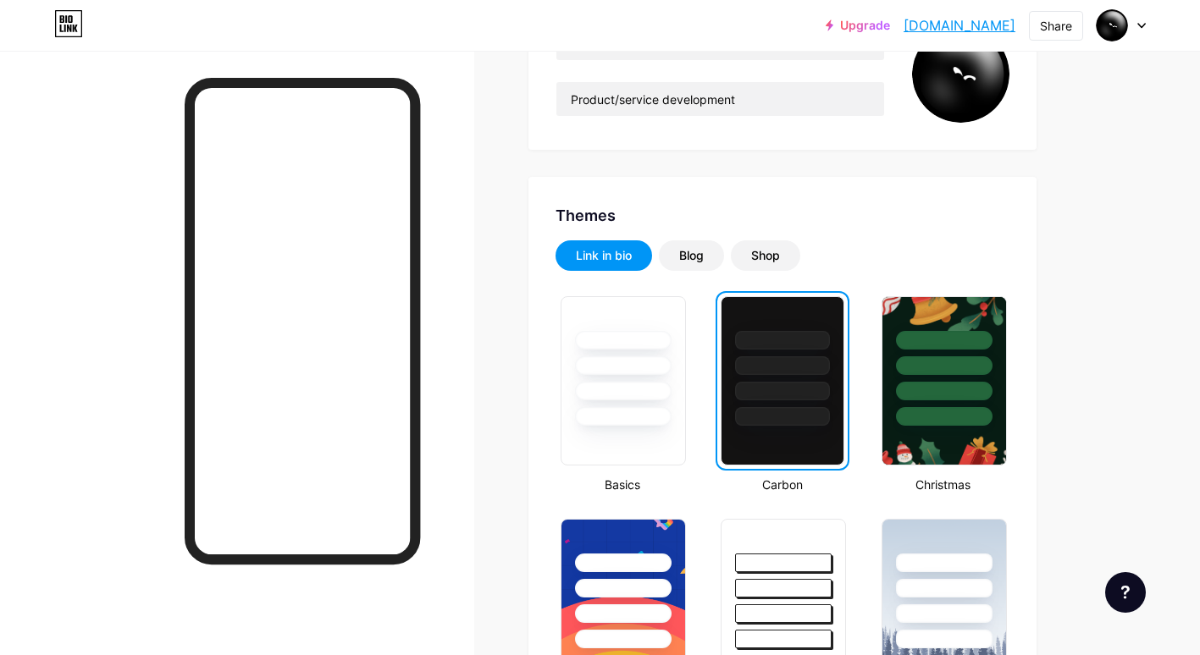
scroll to position [294, 0]
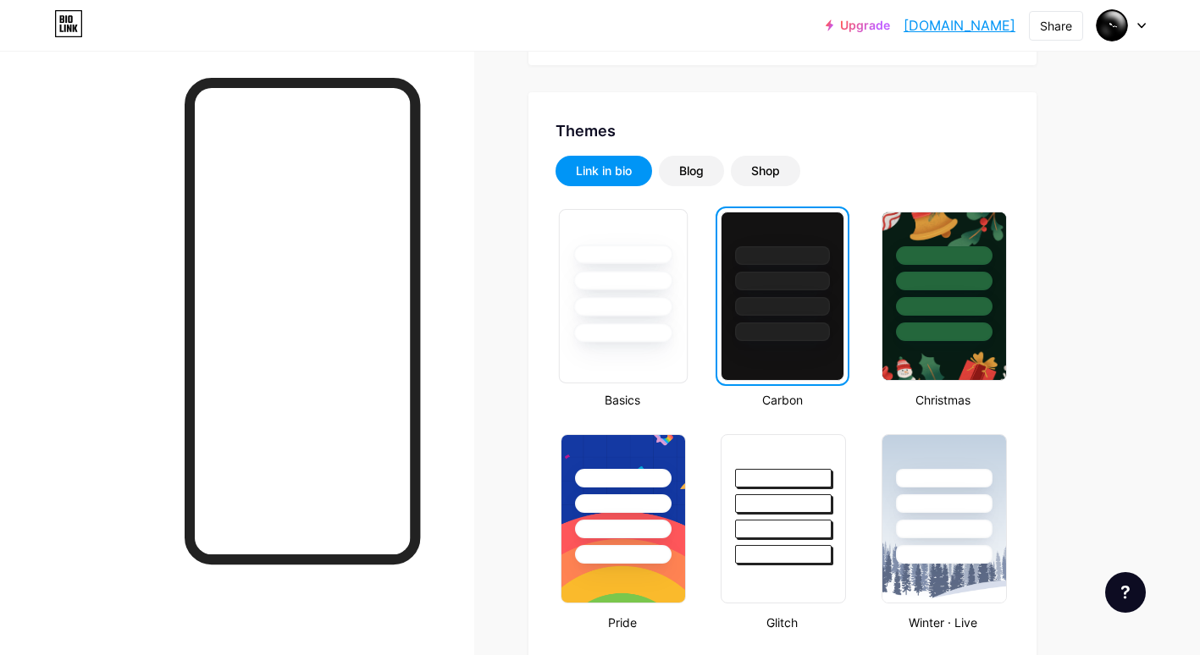
click at [611, 309] on div at bounding box center [622, 306] width 99 height 19
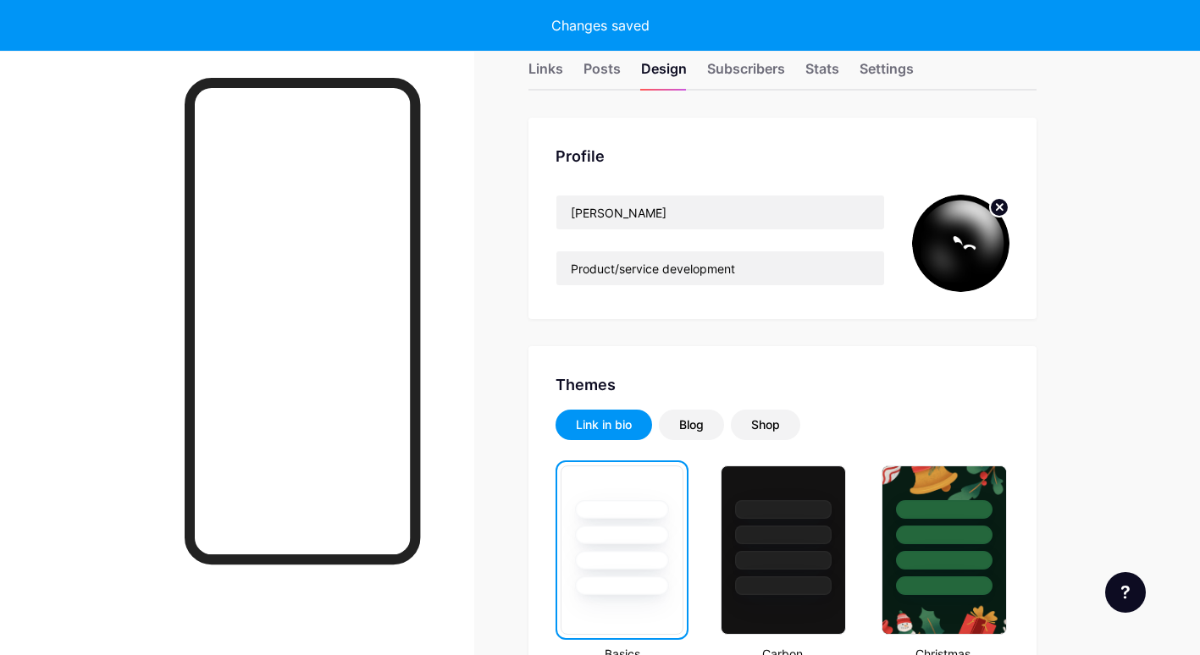
scroll to position [0, 0]
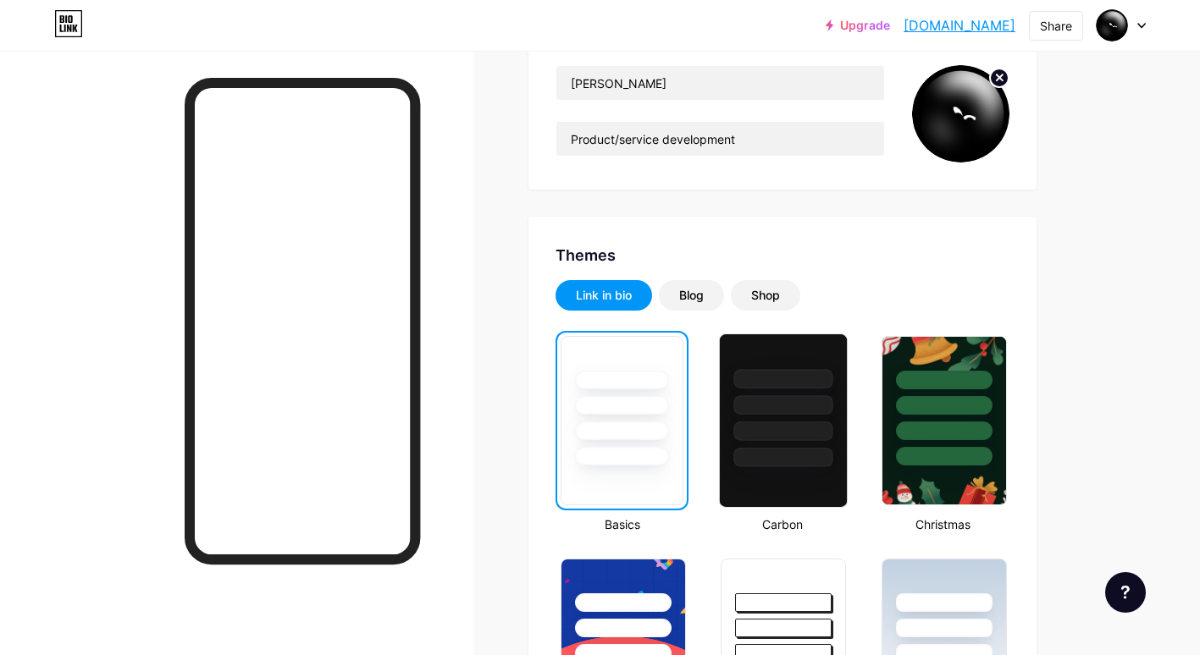
click at [796, 399] on div at bounding box center [783, 404] width 99 height 19
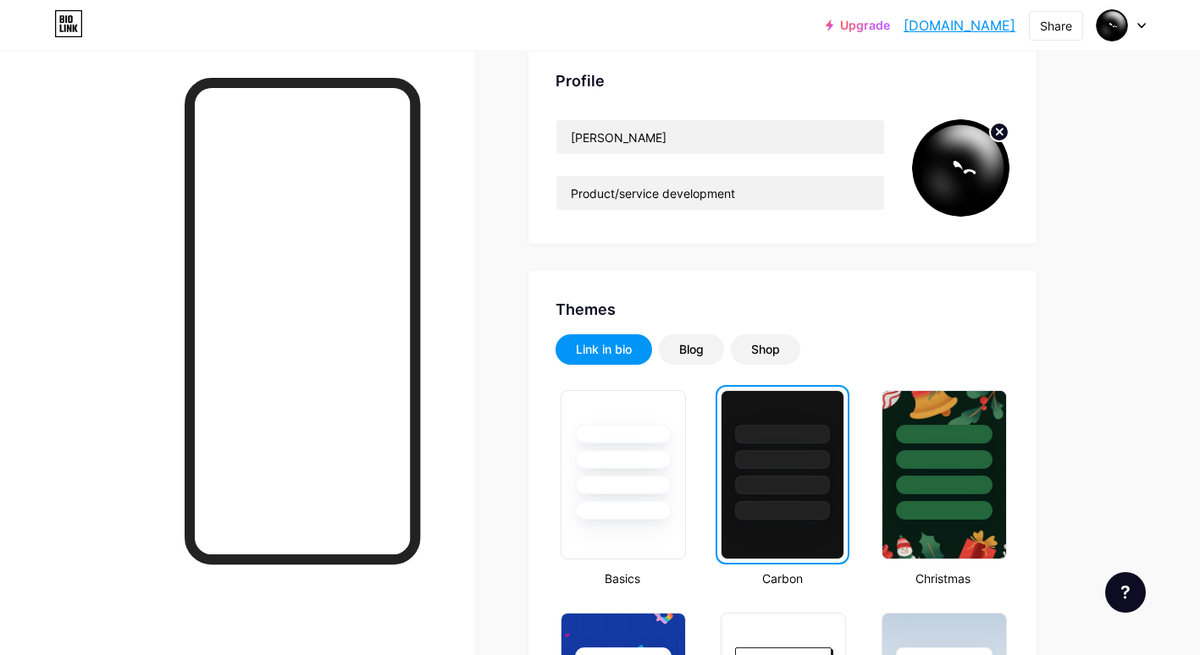
scroll to position [85, 0]
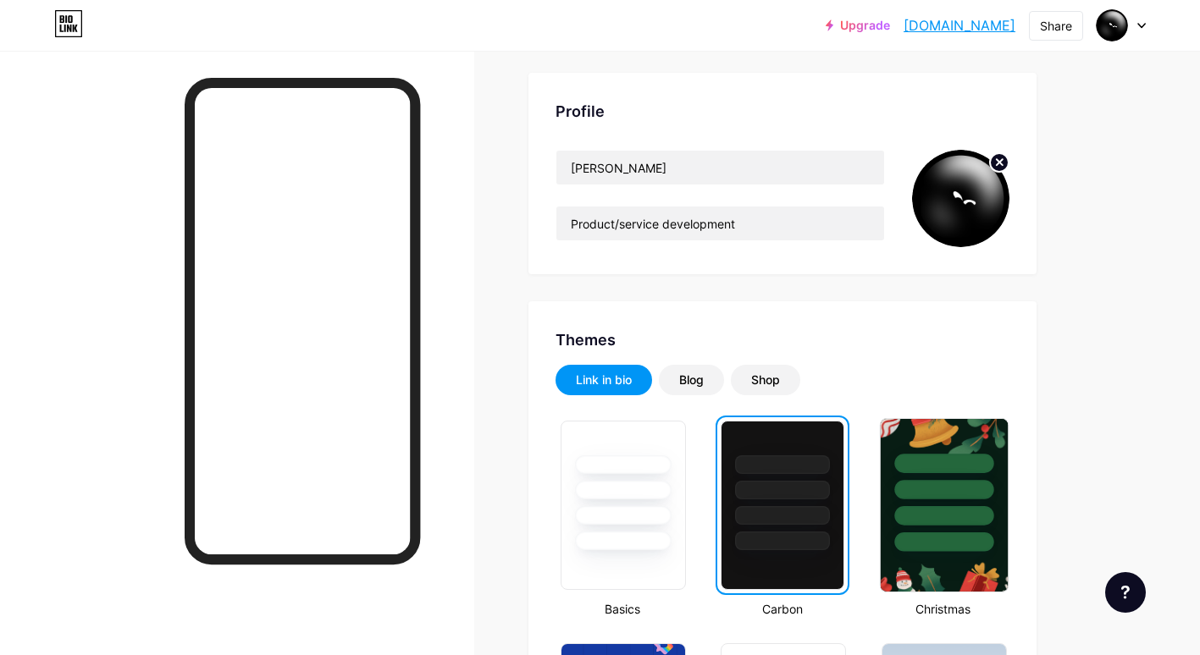
click at [918, 490] on div at bounding box center [943, 489] width 99 height 19
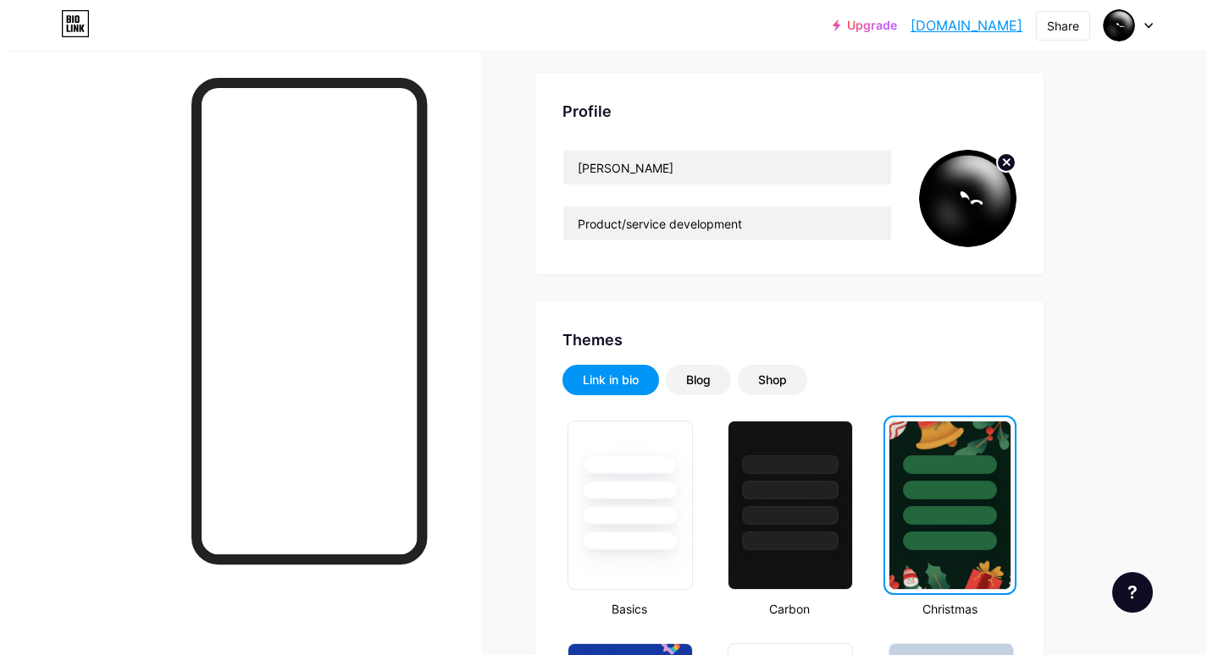
scroll to position [0, 0]
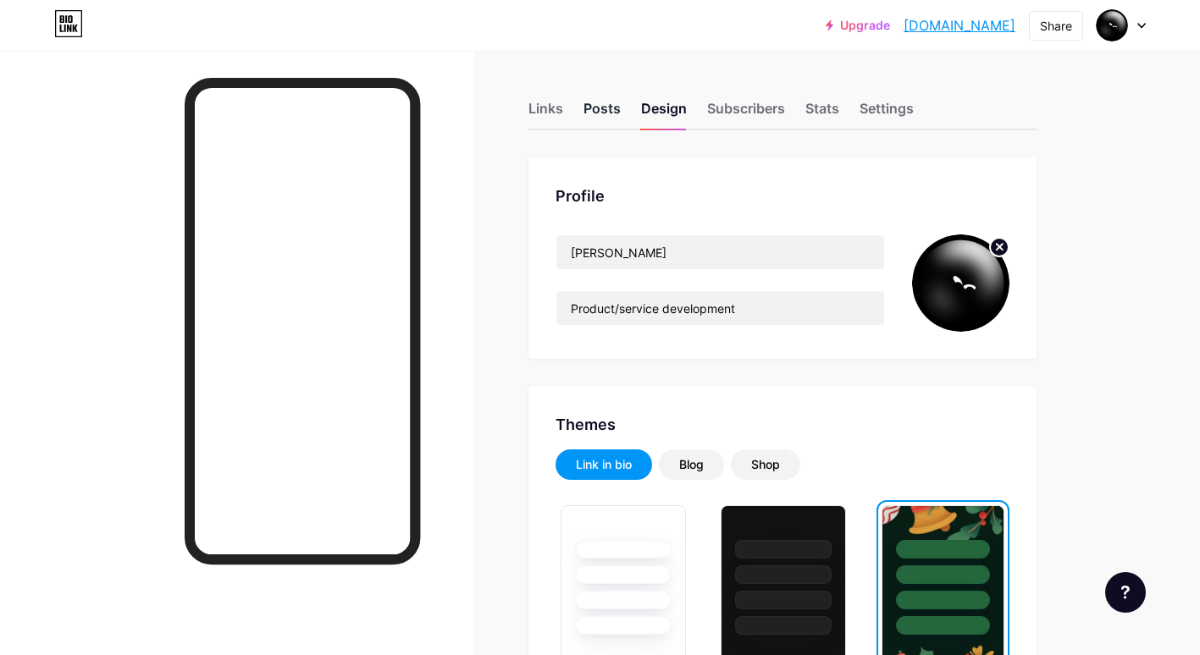
click at [595, 112] on div "Posts" at bounding box center [602, 113] width 37 height 30
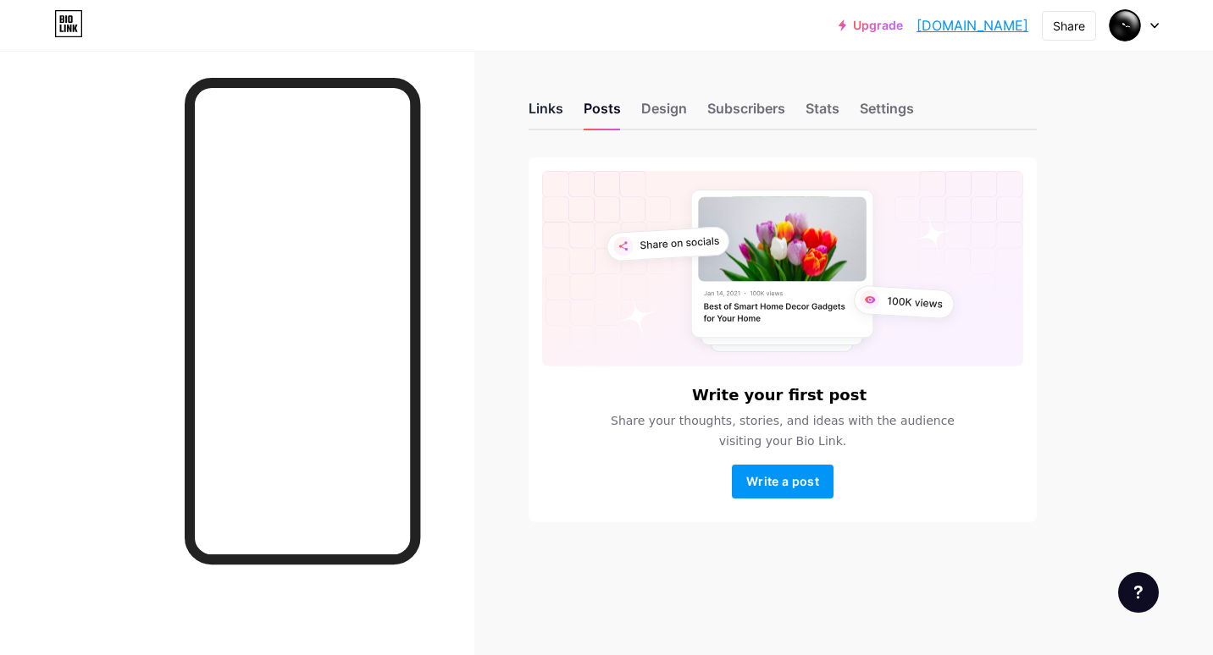
click at [556, 105] on div "Links" at bounding box center [545, 113] width 35 height 30
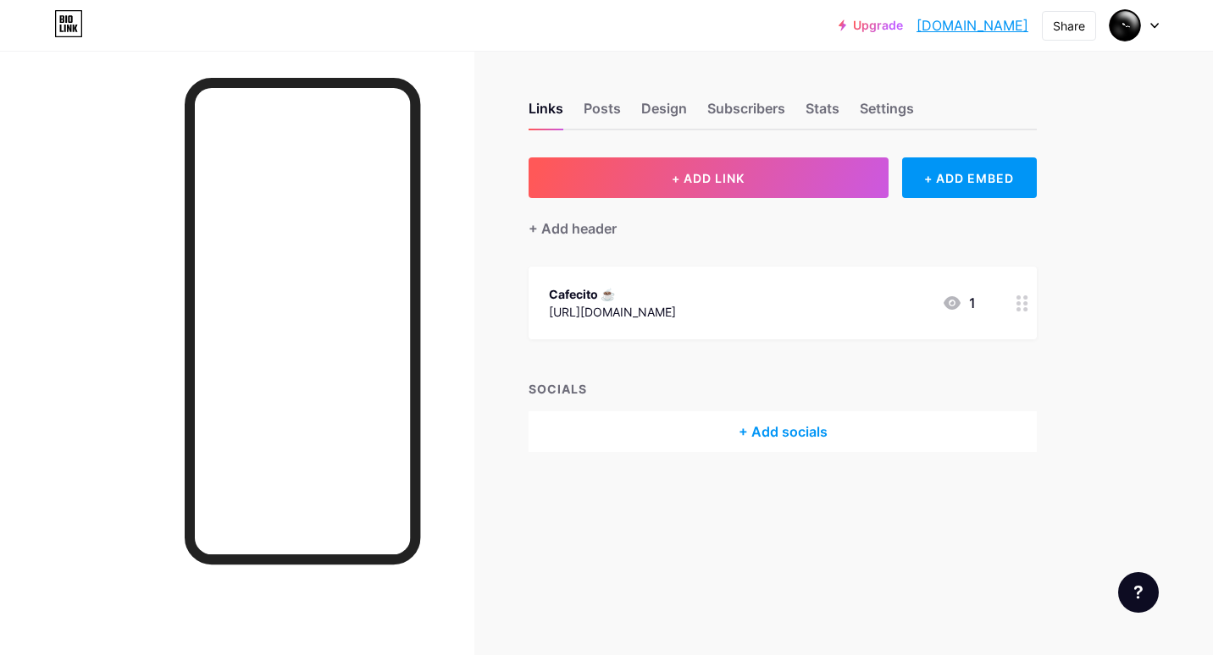
click at [813, 287] on div "Cafecito ☕ [URL][DOMAIN_NAME] 1" at bounding box center [762, 303] width 427 height 39
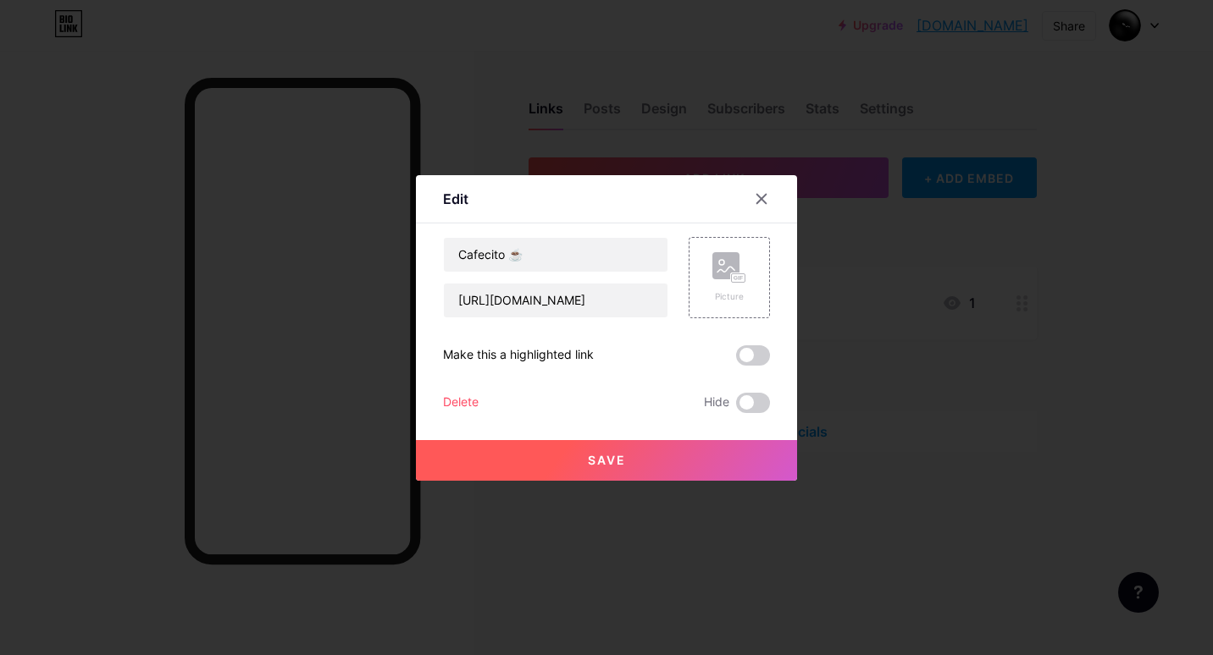
click at [463, 399] on div "Delete" at bounding box center [461, 403] width 36 height 20
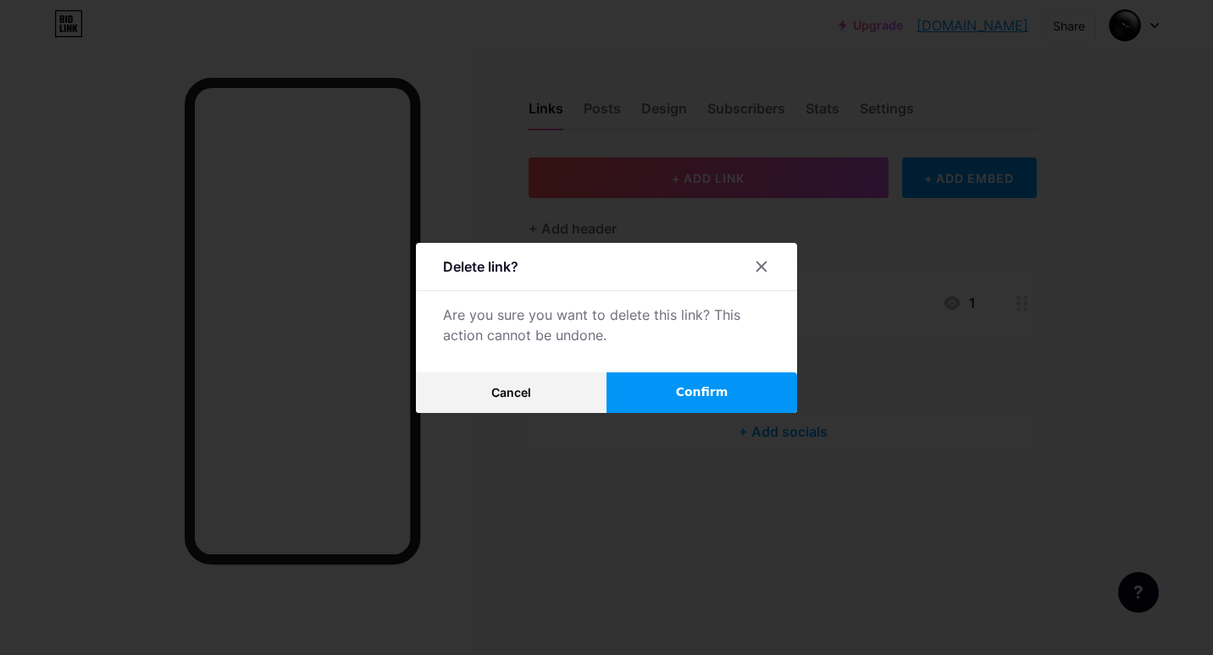
click at [724, 391] on span "Confirm" at bounding box center [702, 393] width 53 height 18
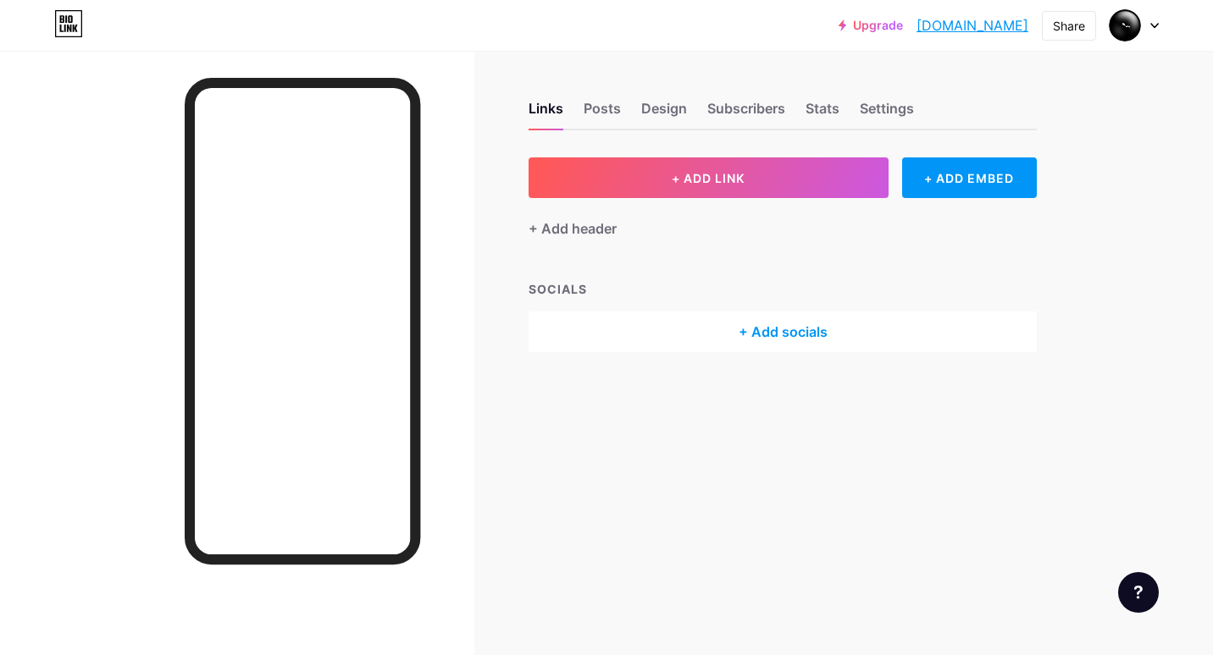
click at [772, 332] on div "+ Add socials" at bounding box center [782, 332] width 508 height 41
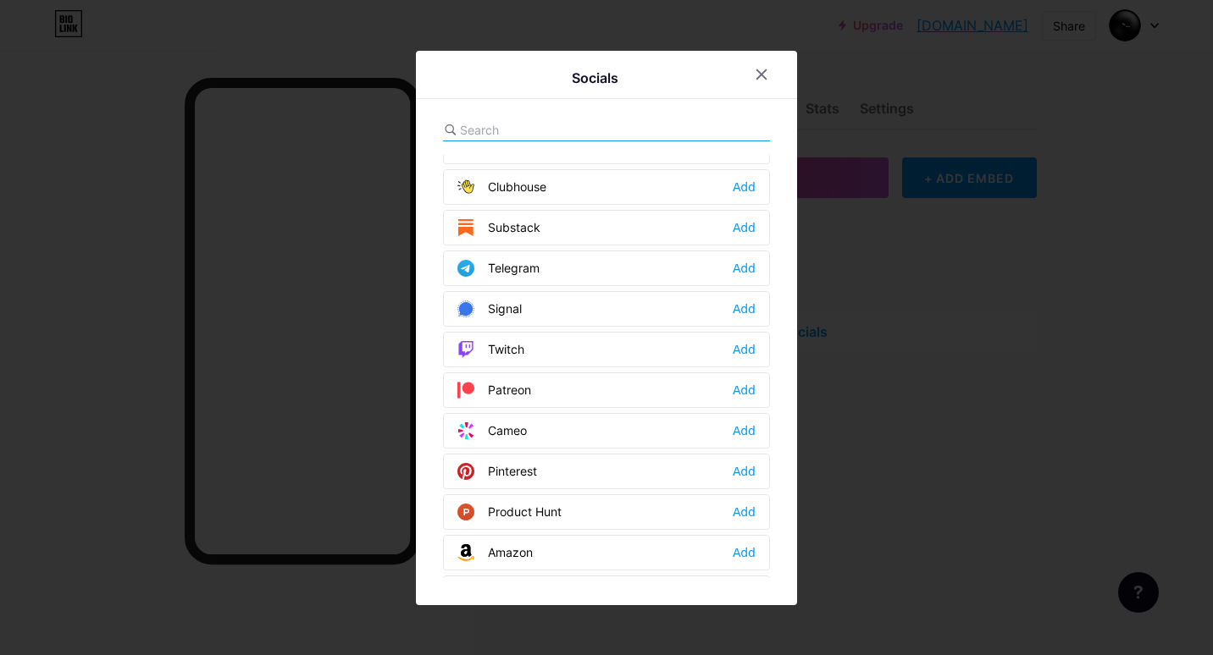
scroll to position [847, 0]
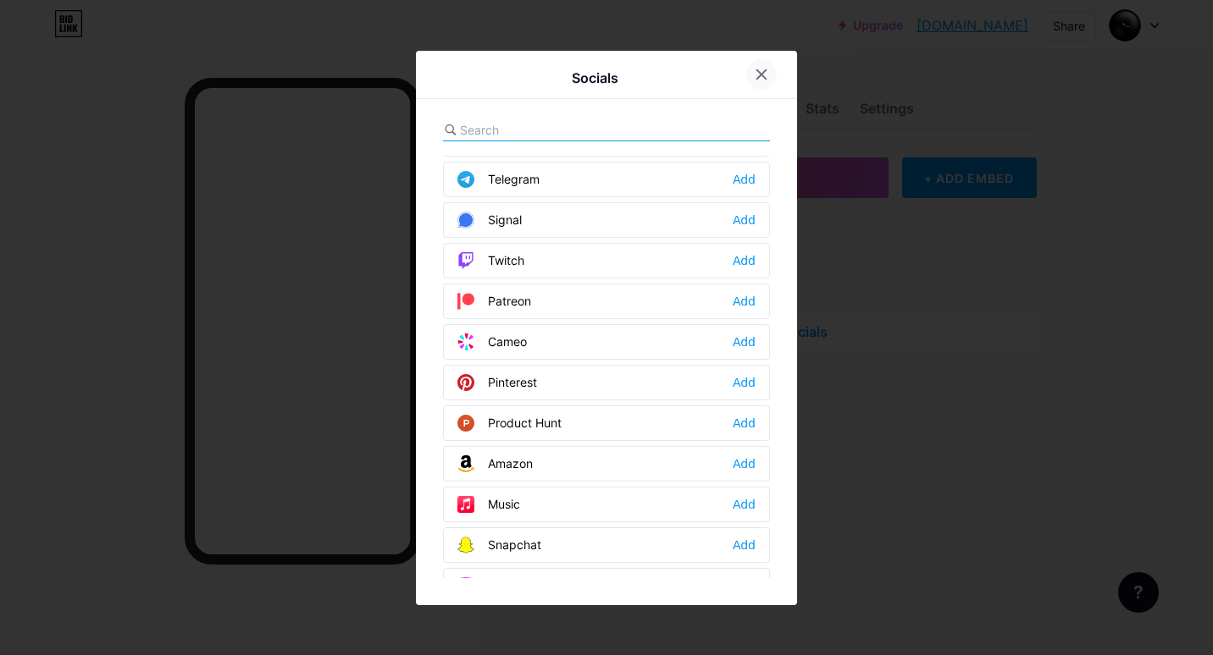
click at [762, 70] on icon at bounding box center [762, 75] width 14 height 14
